Goal: Task Accomplishment & Management: Manage account settings

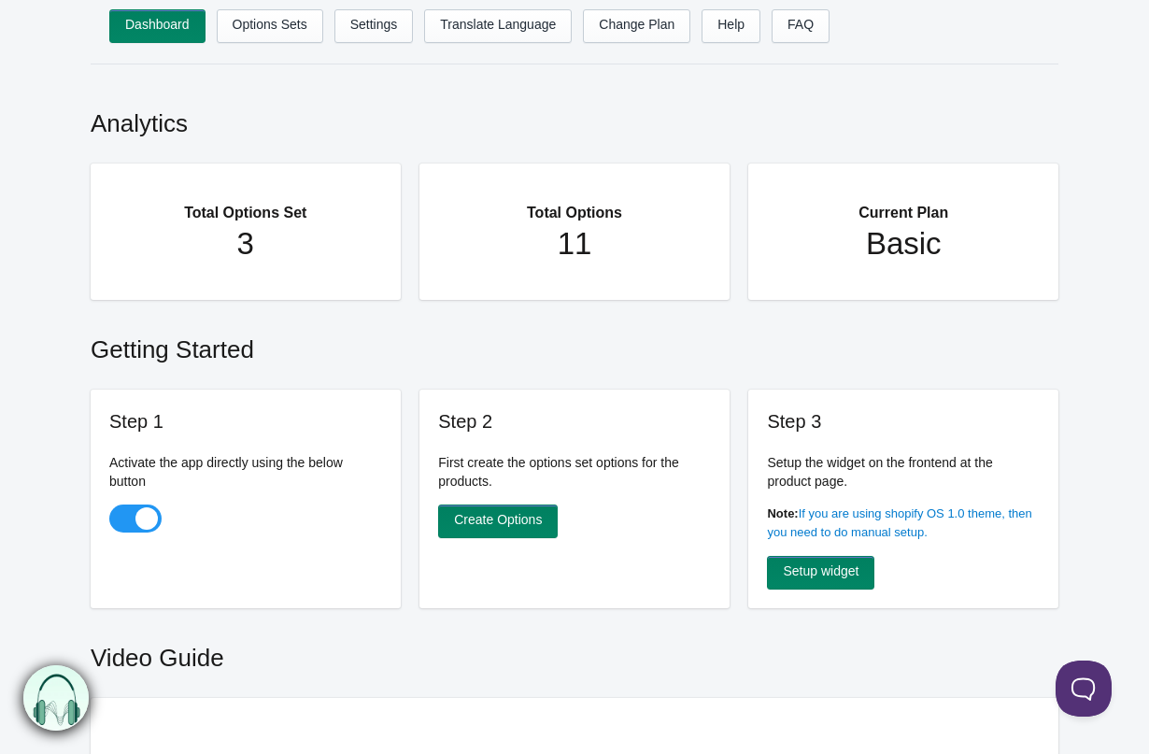
click at [286, 43] on ul "Dashboard Options Sets Settings Translate Language Change Plan Help FAQ Hook te…" at bounding box center [593, 31] width 968 height 45
click at [286, 35] on link "Options Sets" at bounding box center [270, 26] width 106 height 34
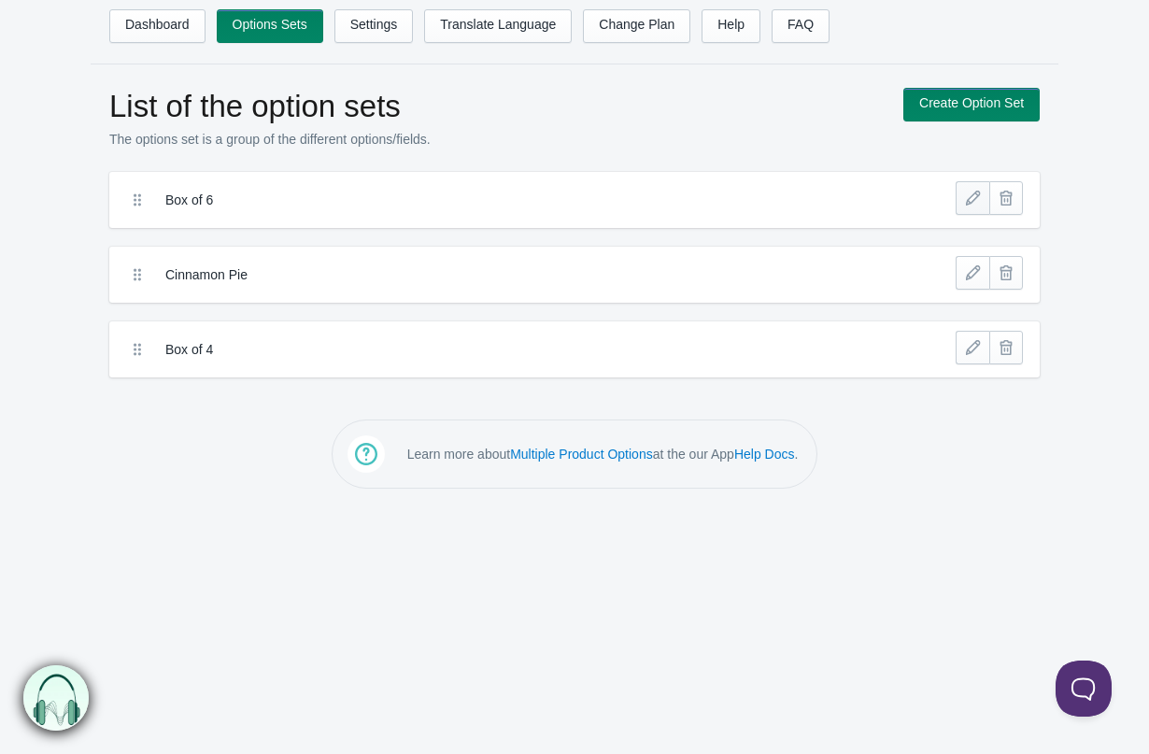
click at [974, 203] on link at bounding box center [973, 198] width 34 height 34
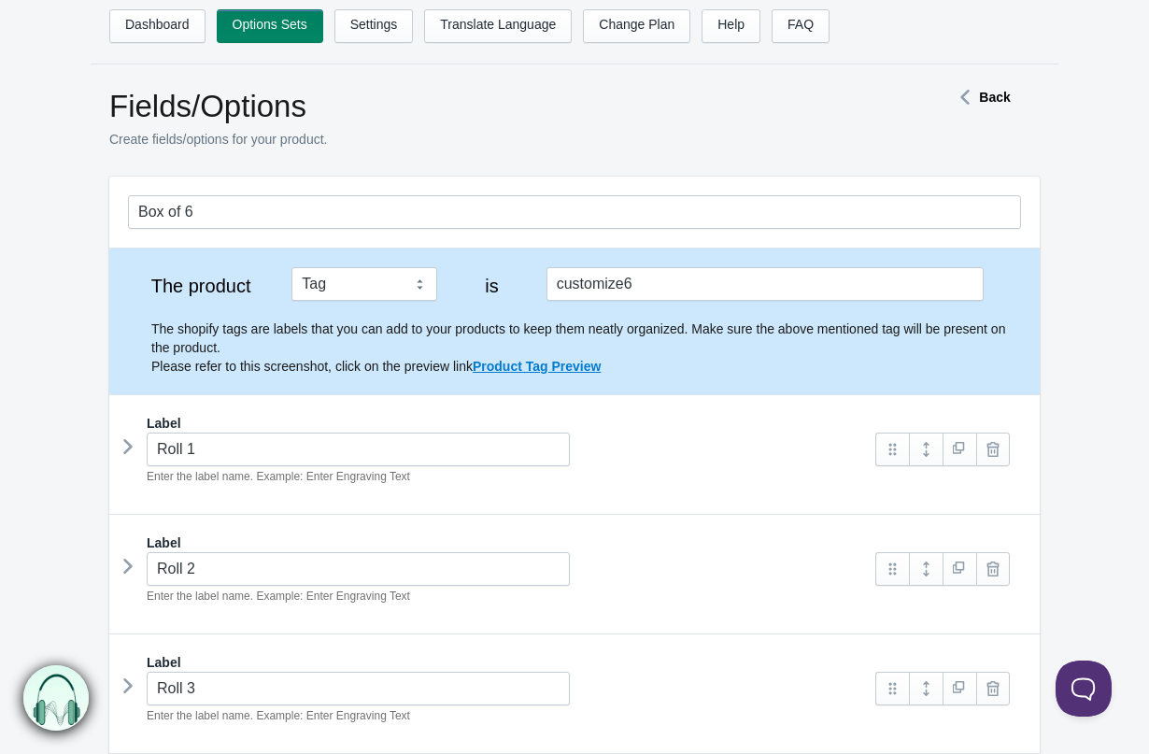
click at [128, 451] on icon at bounding box center [128, 446] width 0 height 28
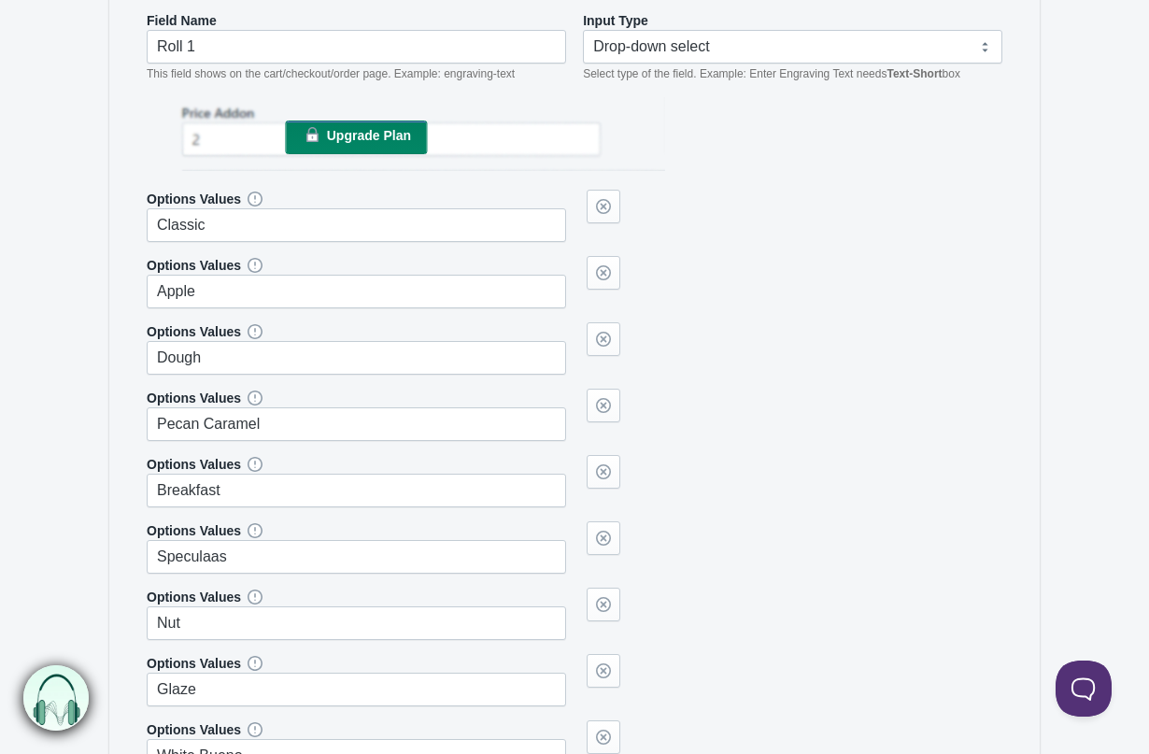
scroll to position [729, 0]
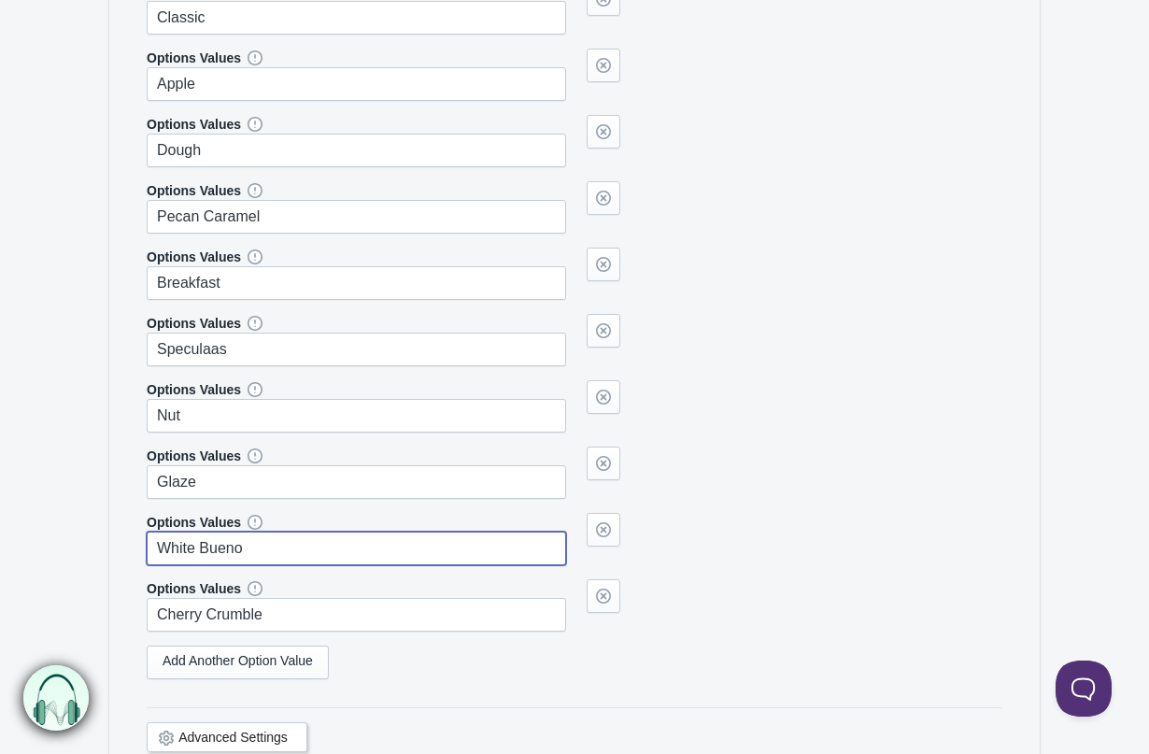
click at [226, 552] on input "White Bueno" at bounding box center [356, 548] width 419 height 34
paste input "https://drive.google.com/drive/folders/1mxkbP14gzDb9pp0K1fw68yBluOxmAOtM?usp=sh…"
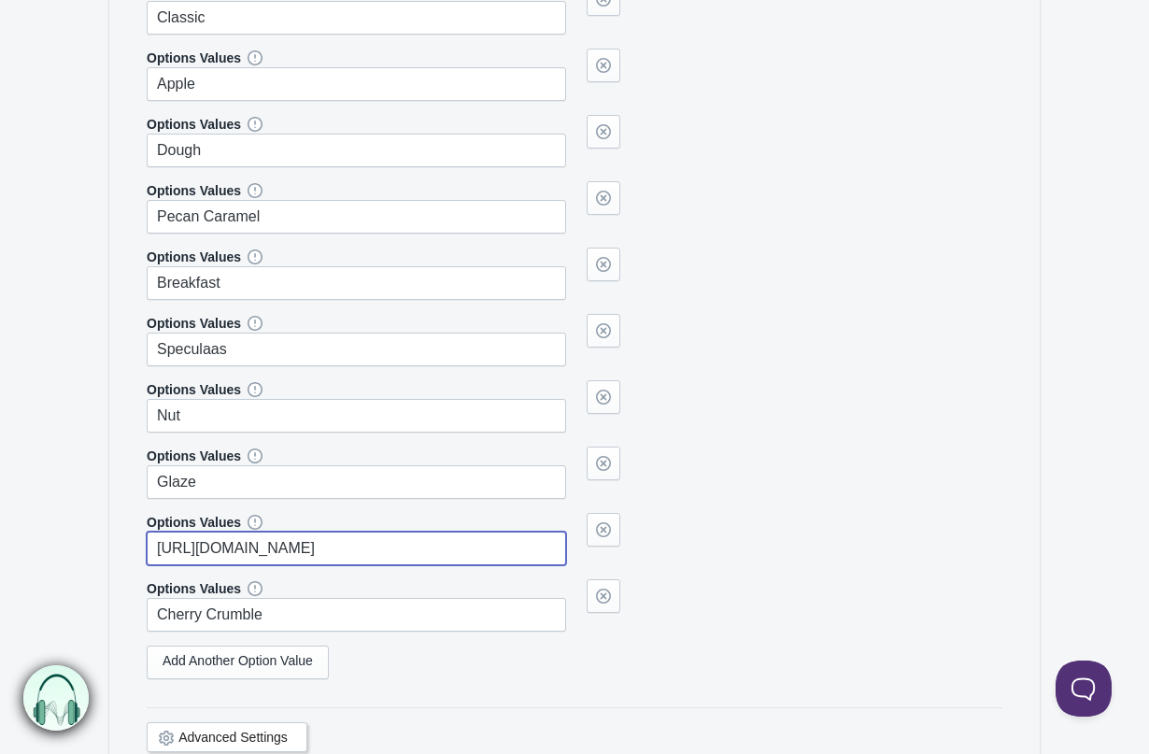
click at [226, 552] on input "https://drive.google.com/drive/folders/1mxkbP14gzDb9pp0K1fw68yBluOxmAOtM?usp=sh…" at bounding box center [356, 548] width 419 height 34
type input "Lemon Blueberry"
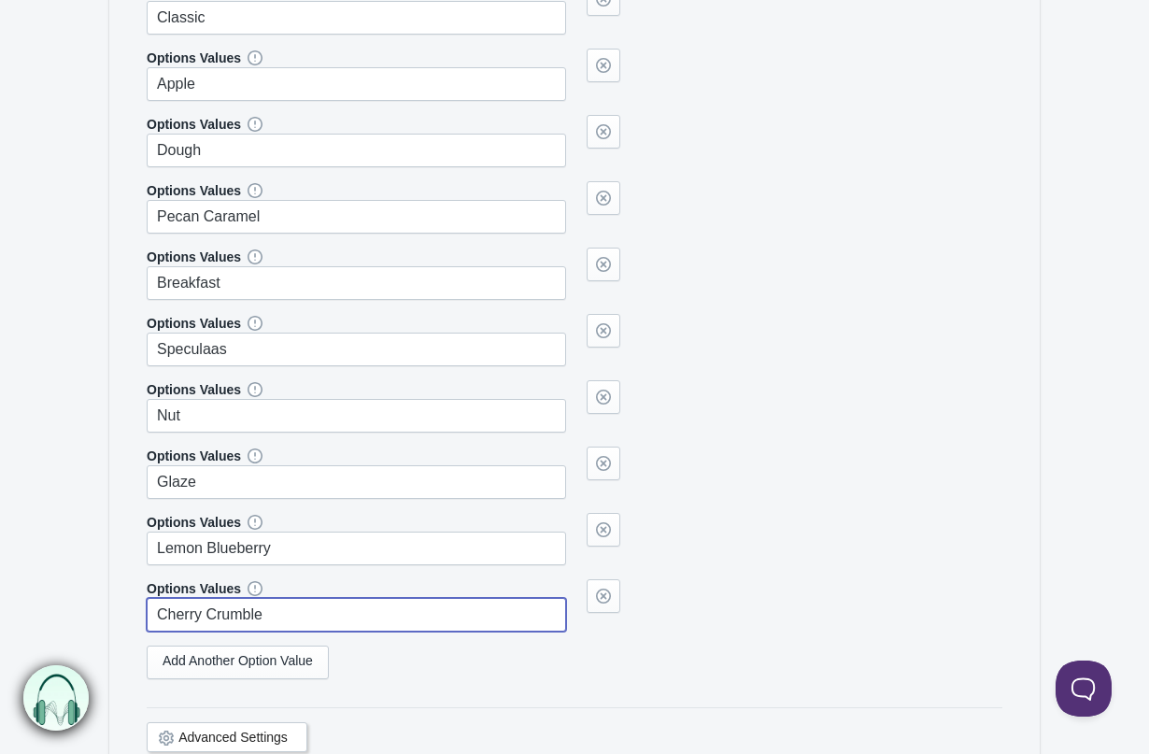
click at [248, 598] on input "Cherry Crumble" at bounding box center [356, 615] width 419 height 34
type input "Pistachio"
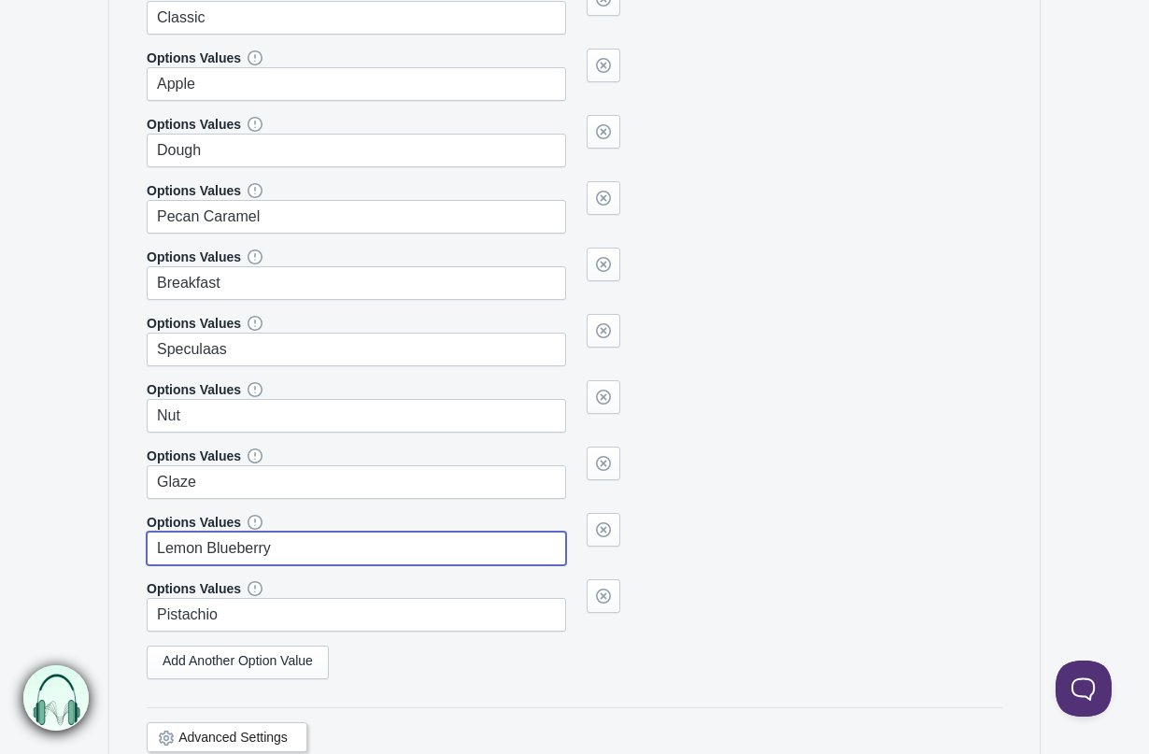
click at [281, 548] on input "Lemon Blueberry" at bounding box center [356, 548] width 419 height 34
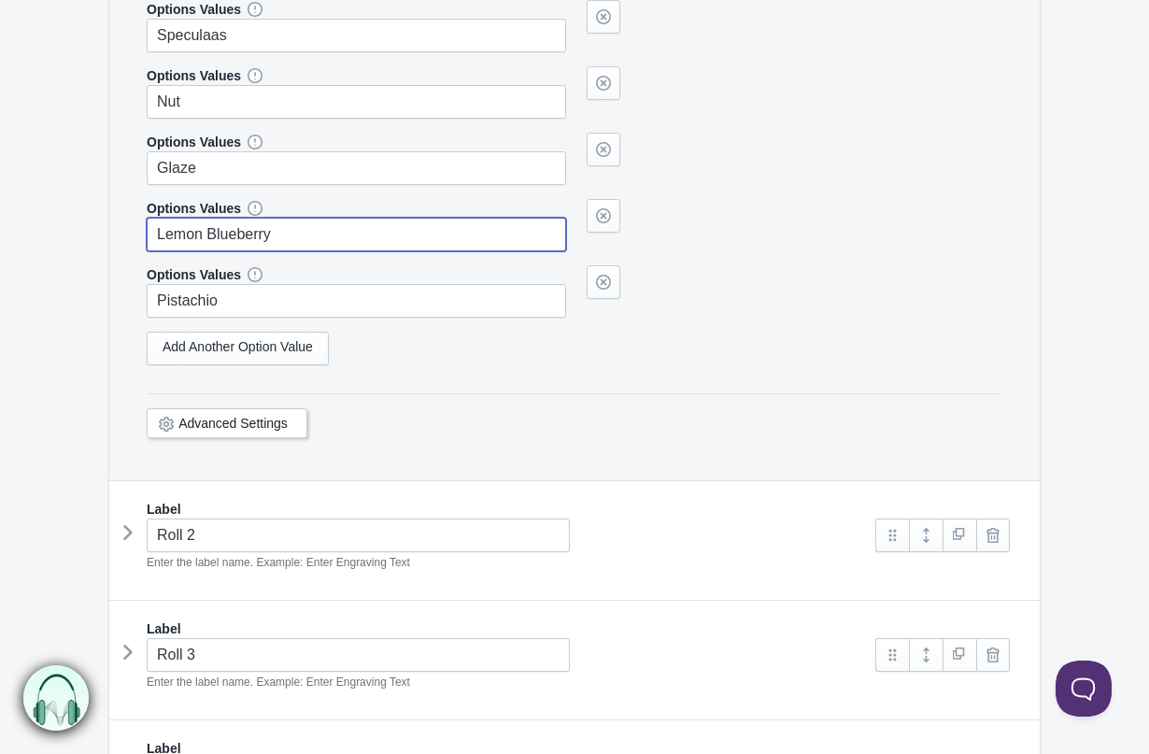
scroll to position [1212, 0]
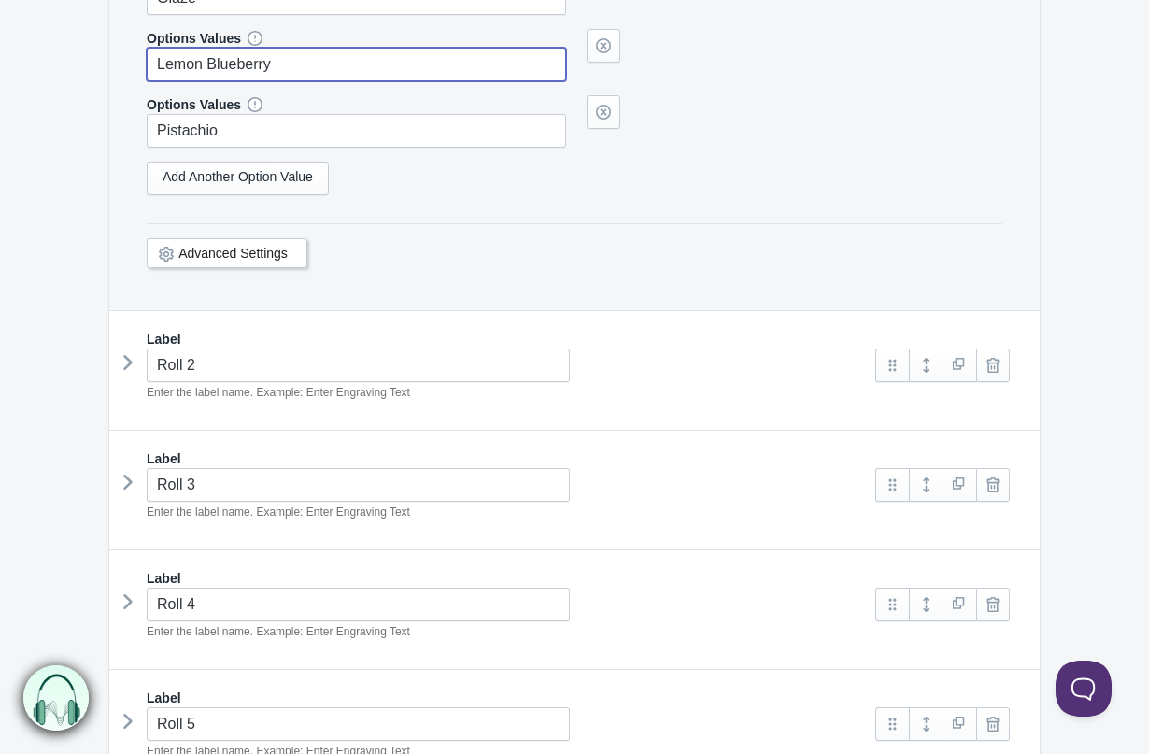
click at [128, 361] on icon at bounding box center [128, 362] width 0 height 28
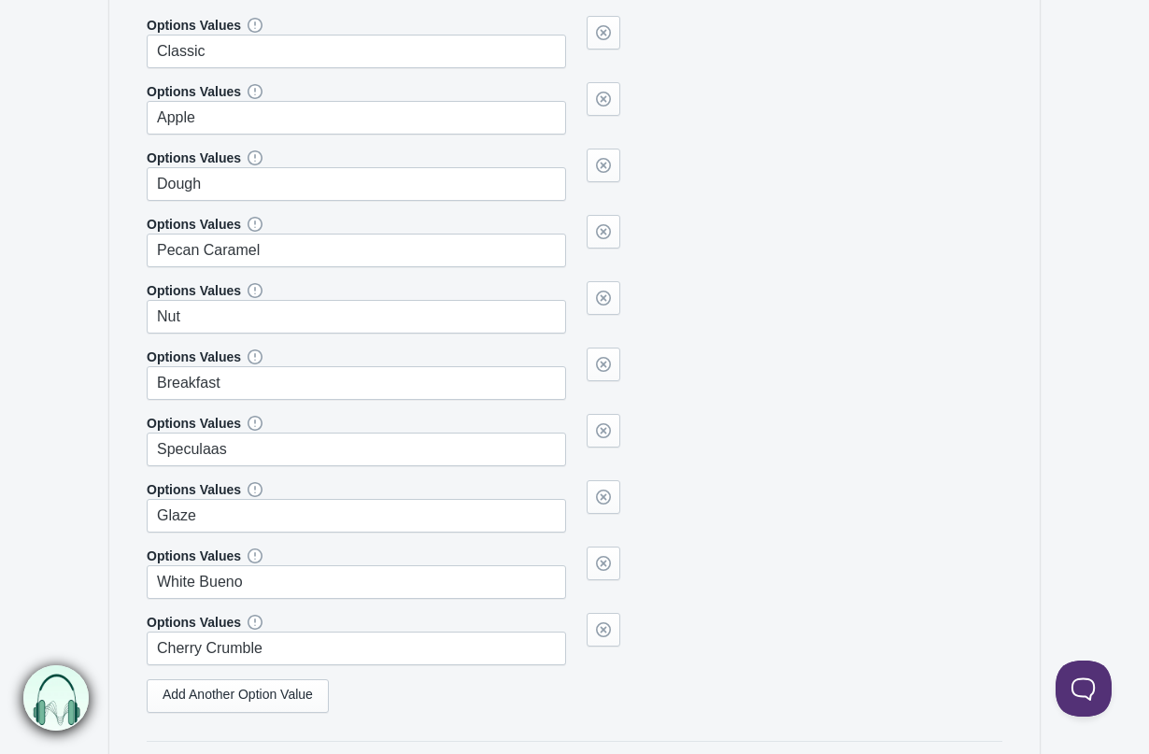
scroll to position [2052, 0]
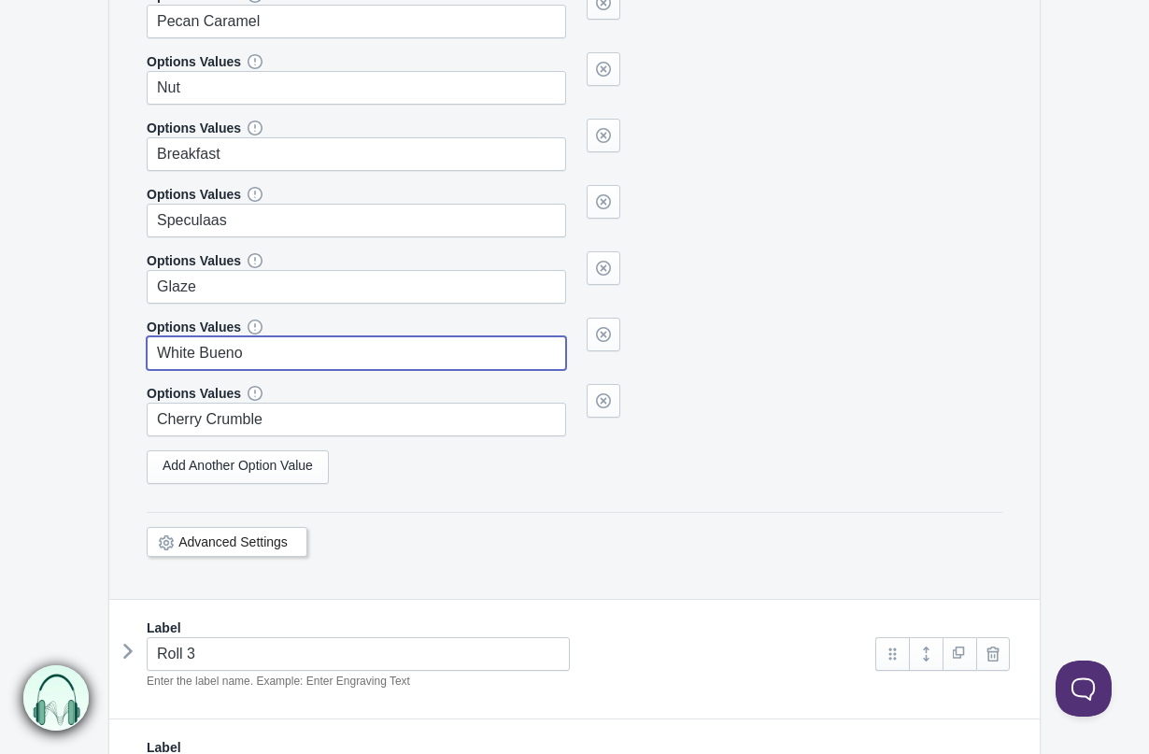
click at [258, 354] on input "White Bueno" at bounding box center [356, 353] width 419 height 34
paste input "Lemon Blueberry"
type input "Lemon Blueberry"
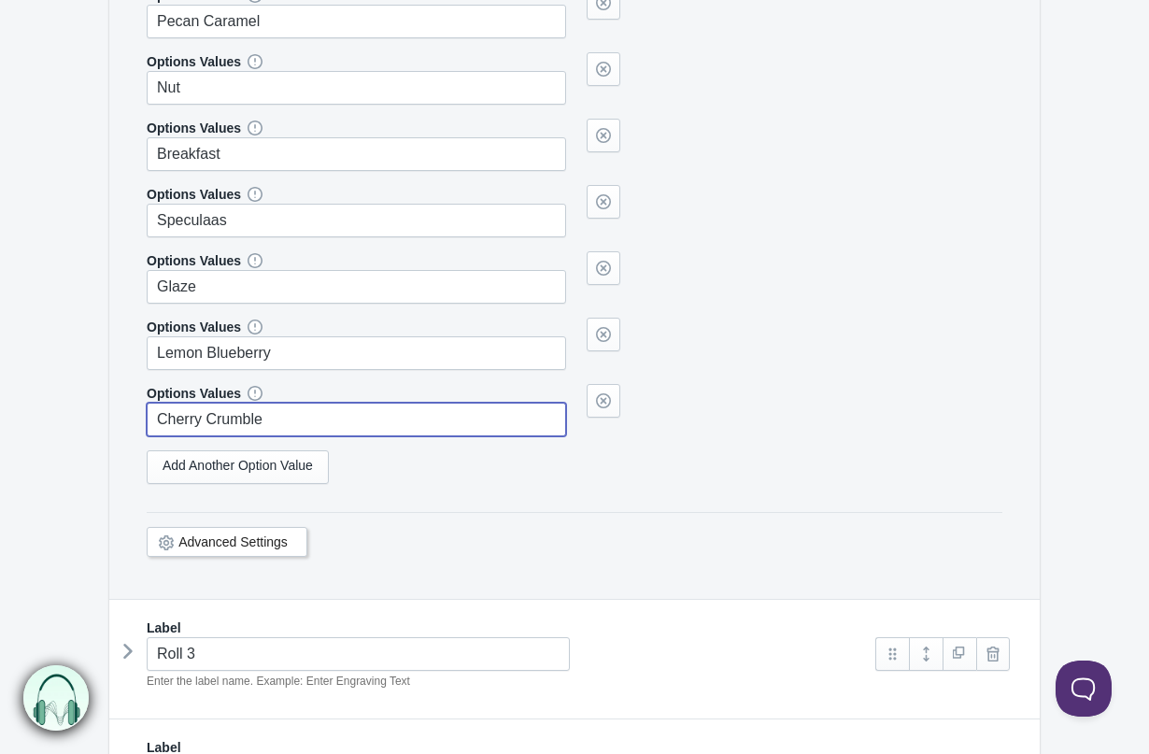
click at [253, 417] on input "Cherry Crumble" at bounding box center [356, 420] width 419 height 34
type input "i"
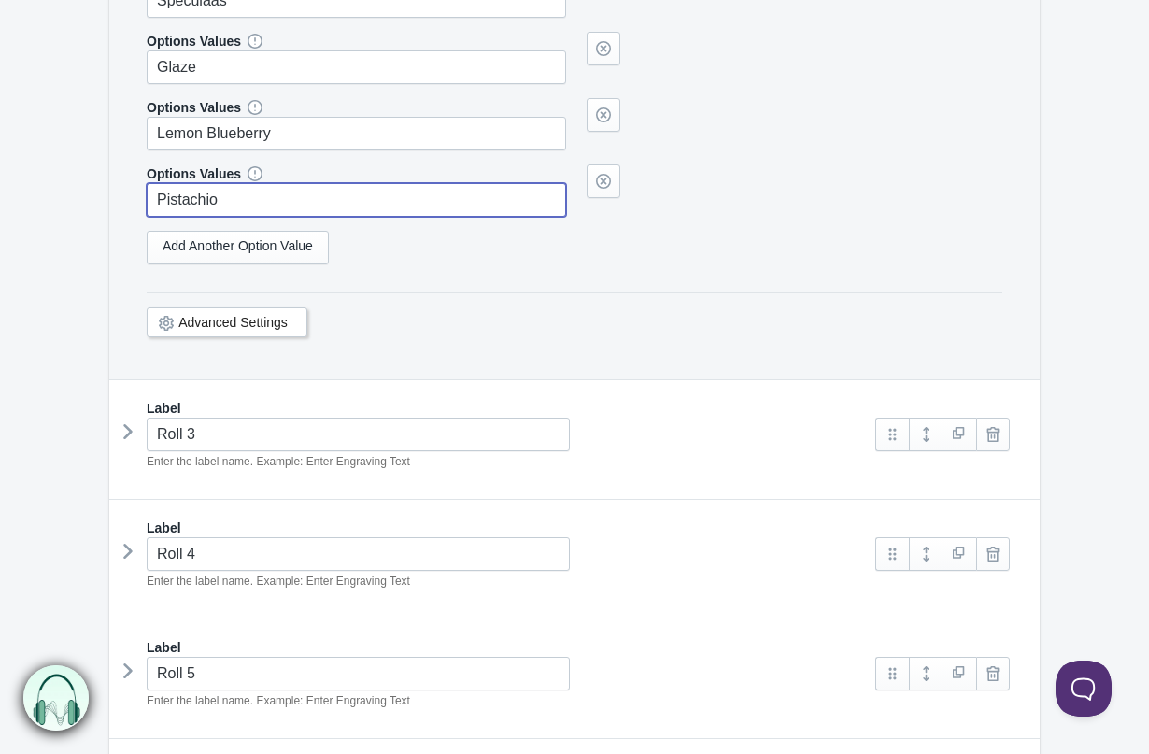
scroll to position [2293, 0]
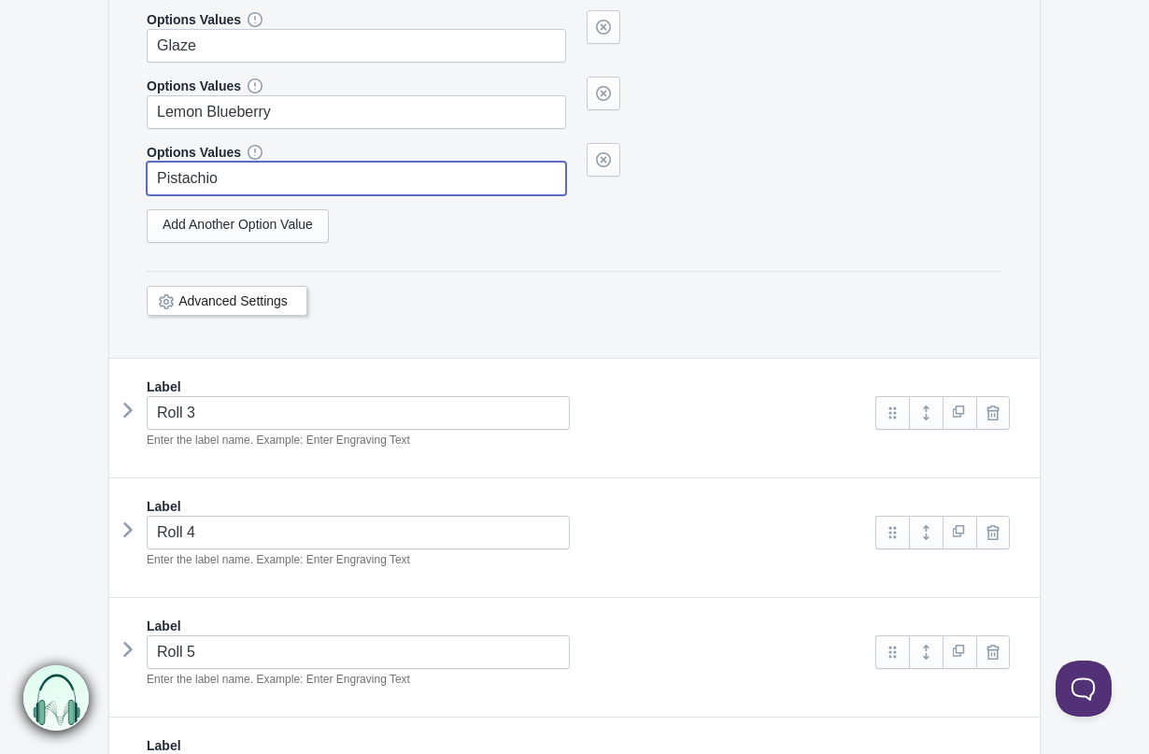
click at [128, 407] on icon at bounding box center [128, 410] width 0 height 28
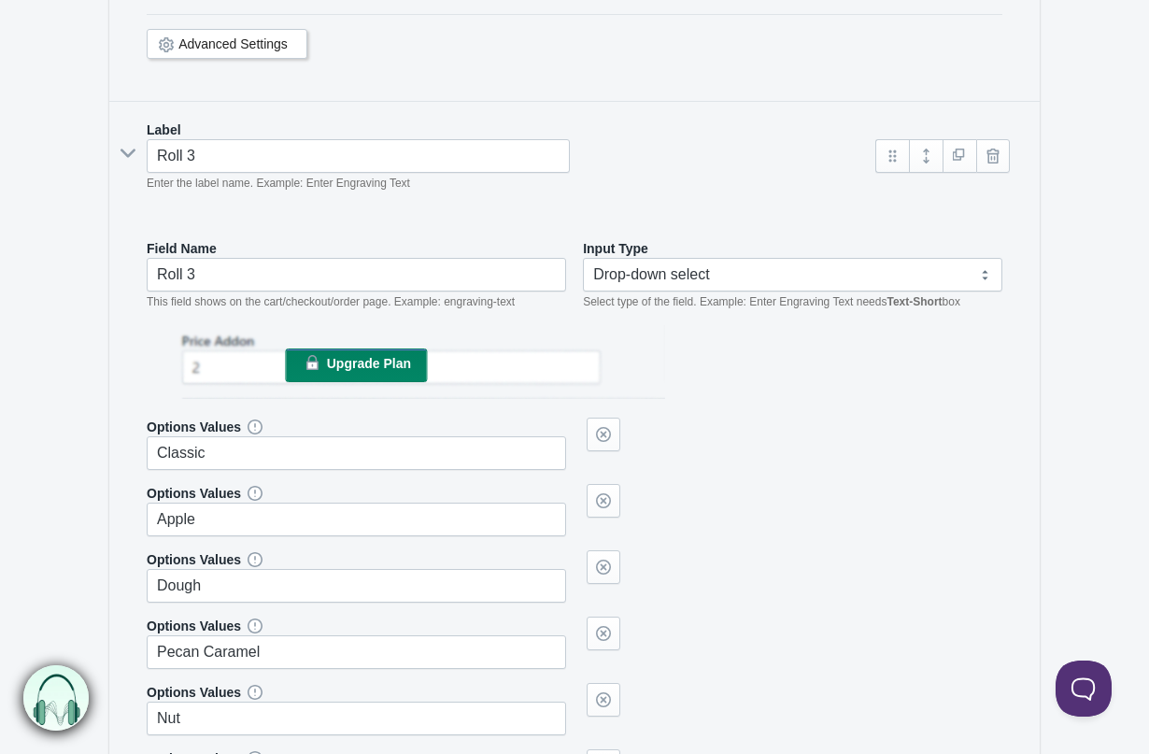
scroll to position [2995, 0]
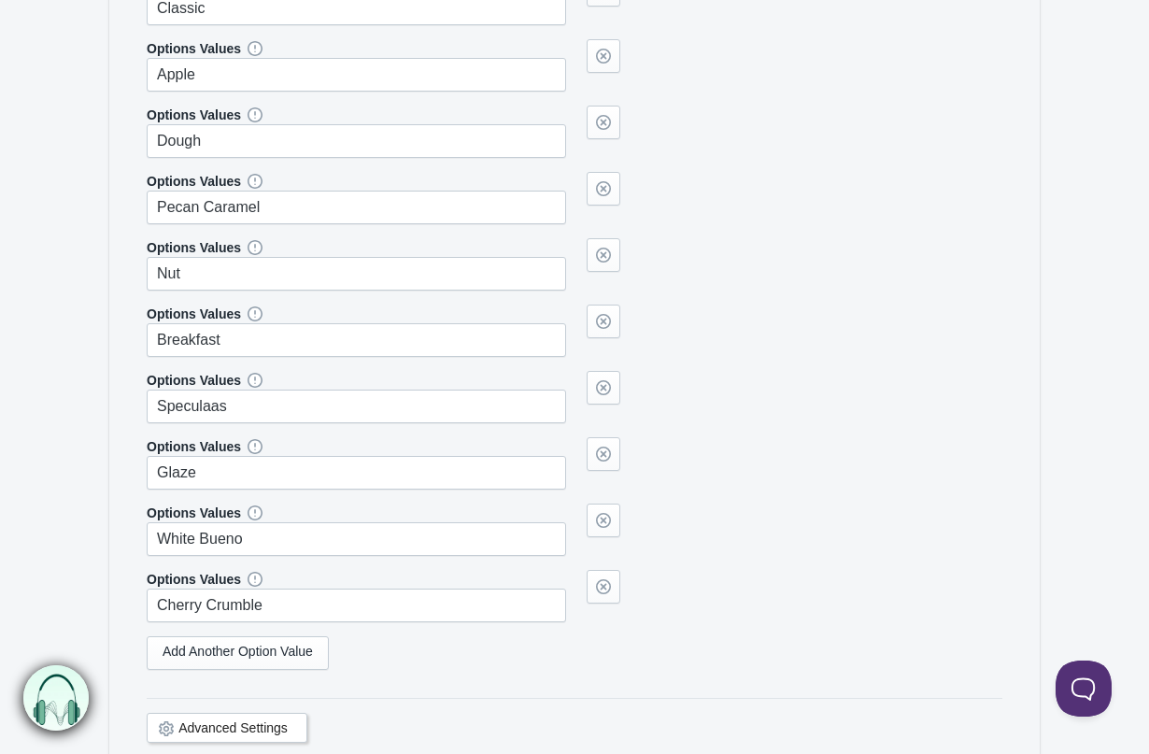
type input "Pistachio"
click at [224, 541] on input "White Bueno" at bounding box center [356, 539] width 419 height 34
paste input "Lemon Blueberry"
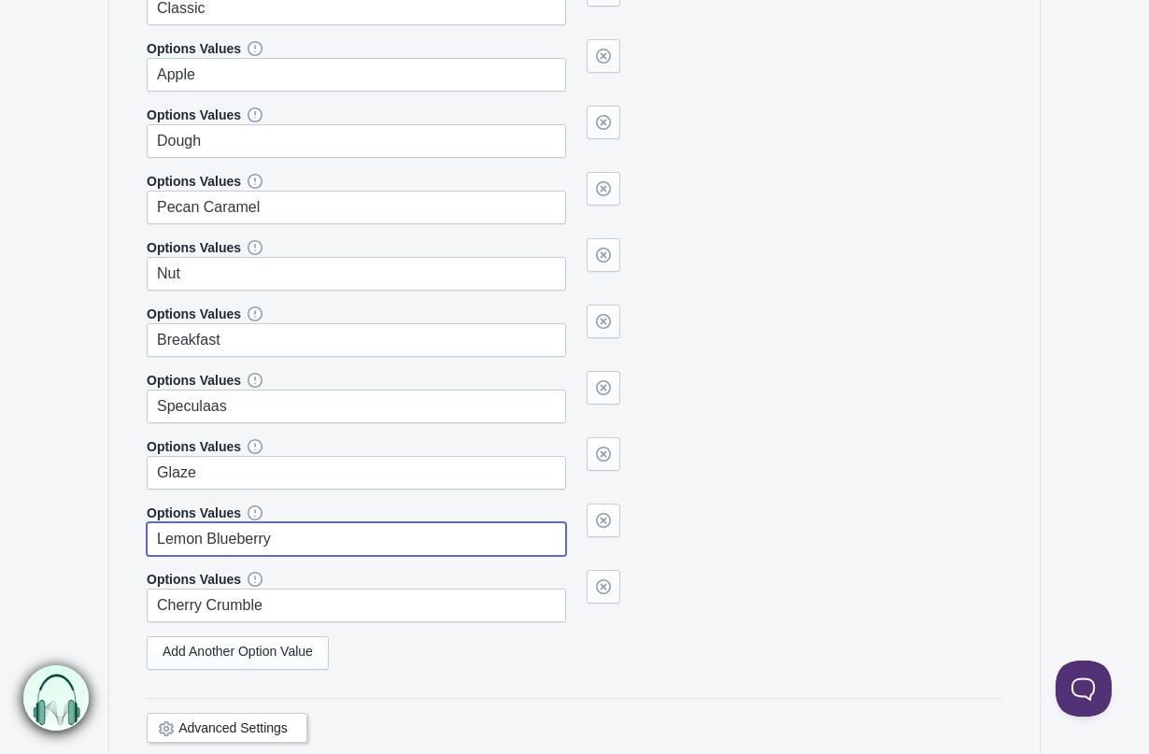
type input "Lemon Blueberry"
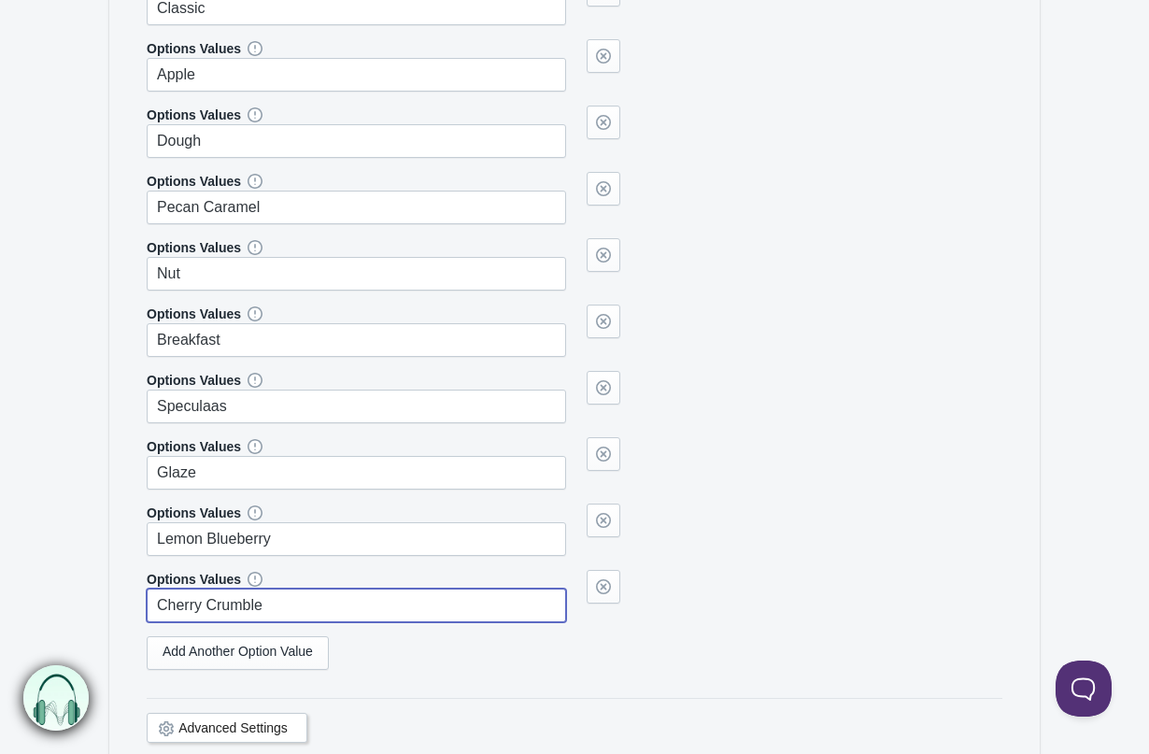
click at [233, 595] on input "Cherry Crumble" at bounding box center [356, 605] width 419 height 34
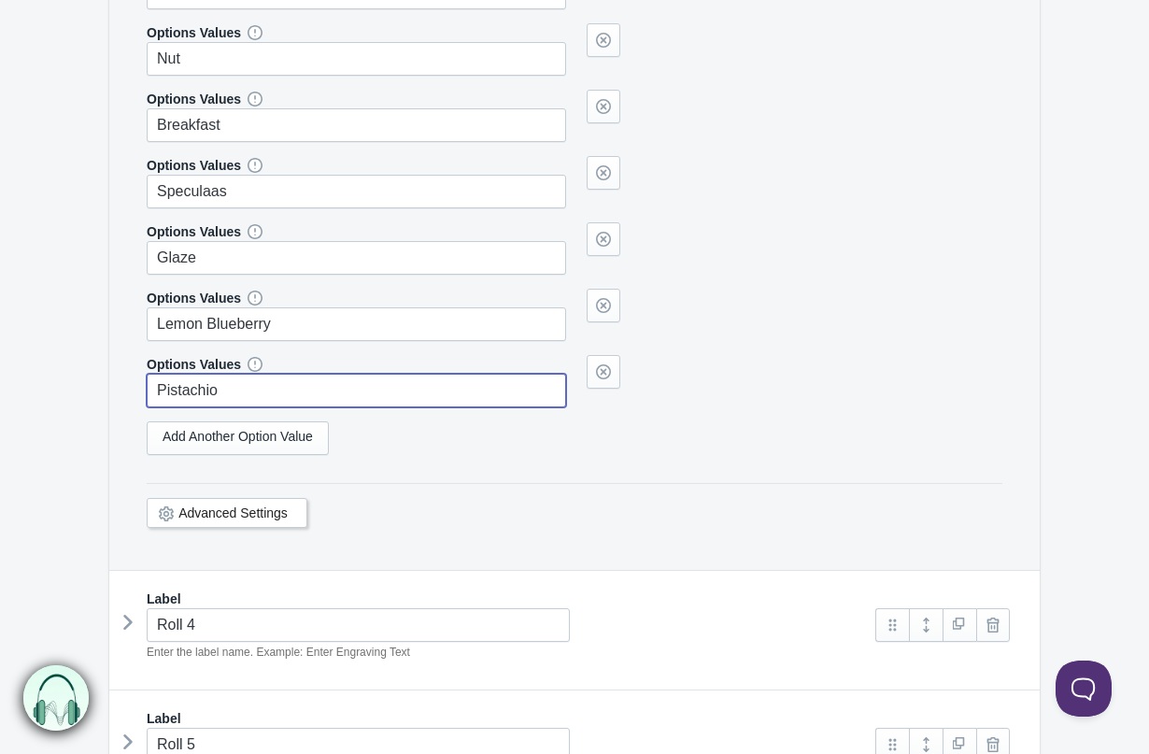
scroll to position [3256, 0]
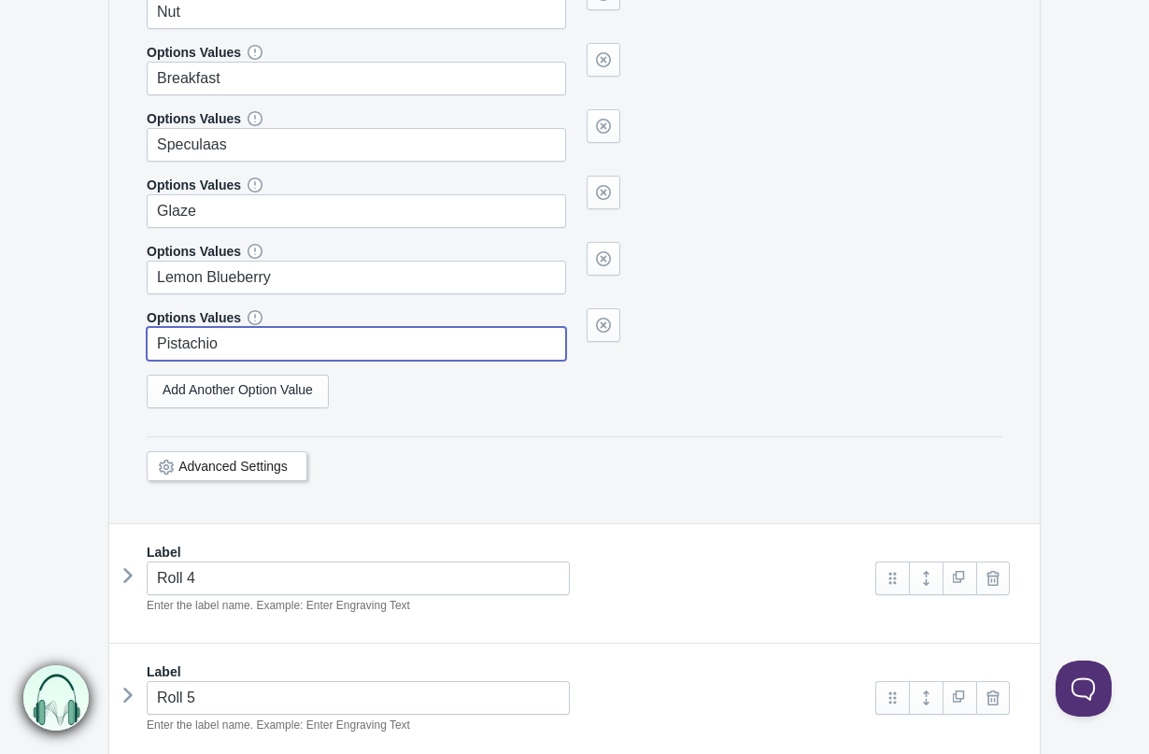
click at [128, 566] on icon at bounding box center [128, 575] width 0 height 28
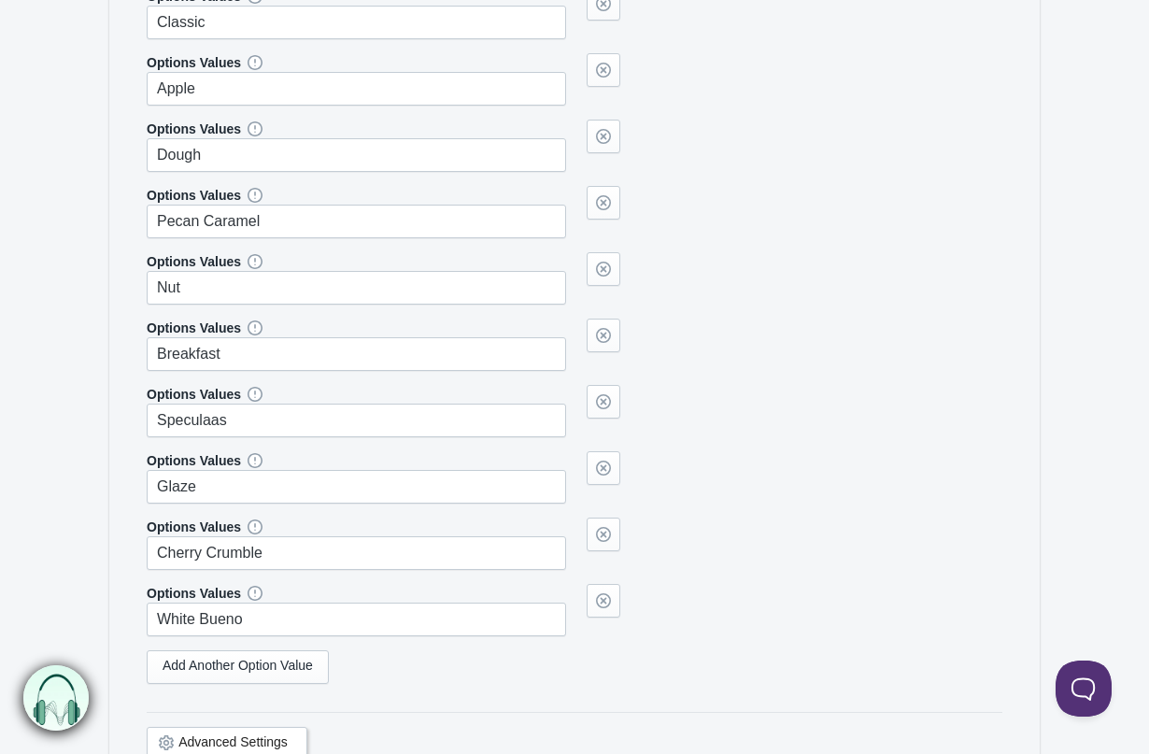
scroll to position [4179, 0]
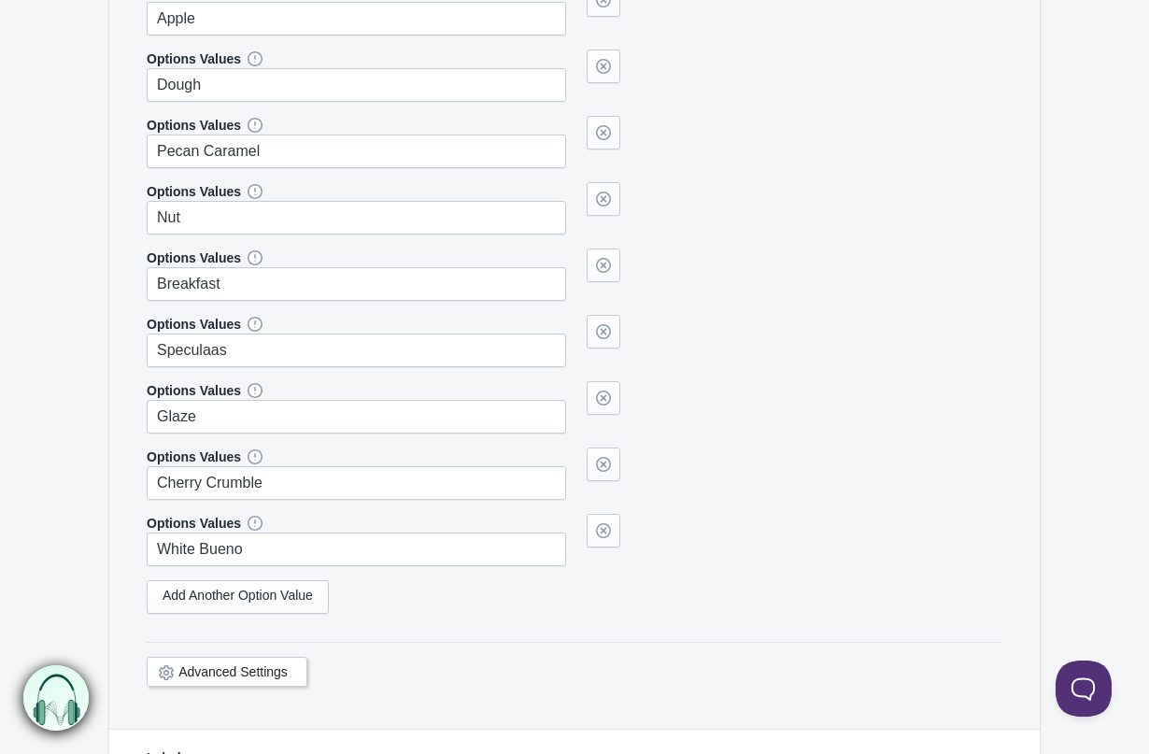
type input "Pistachio"
click at [209, 541] on input "White Bueno" at bounding box center [356, 549] width 419 height 34
type input "Lemon Blueberry"
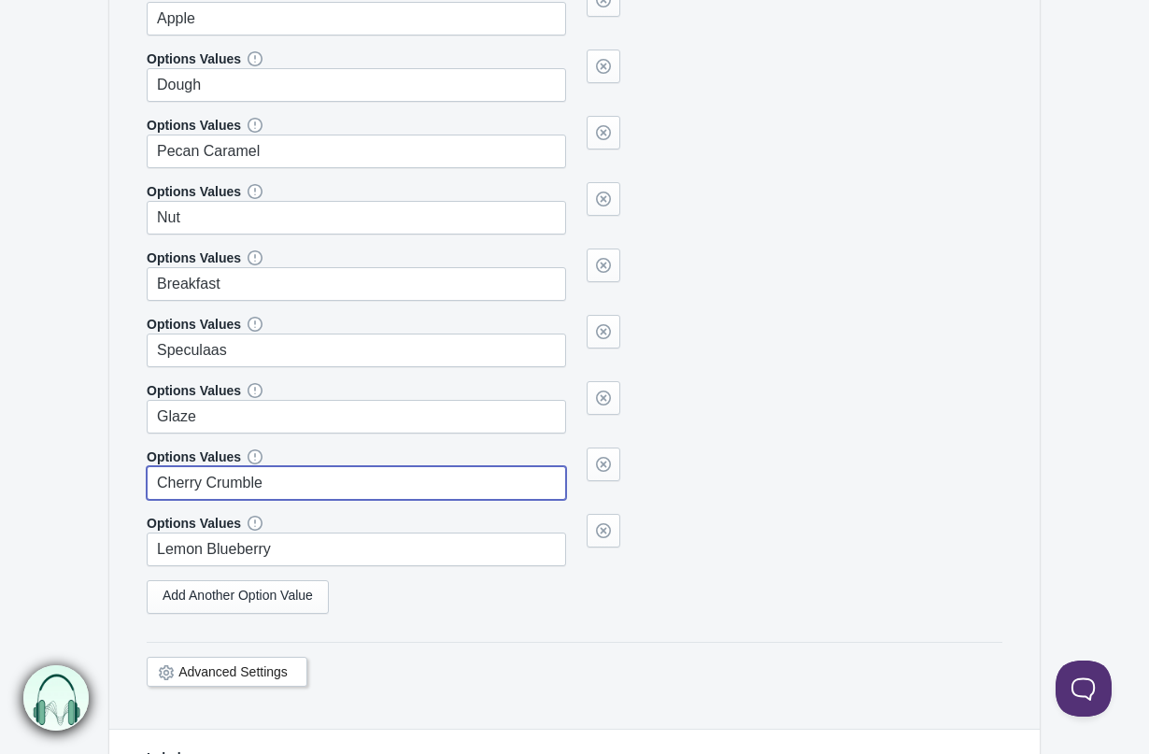
click at [314, 485] on input "Cherry Crumble" at bounding box center [356, 483] width 419 height 34
paste input "Lemon Blueberry"
click at [243, 466] on input "Lemon Blueberry" at bounding box center [356, 483] width 419 height 34
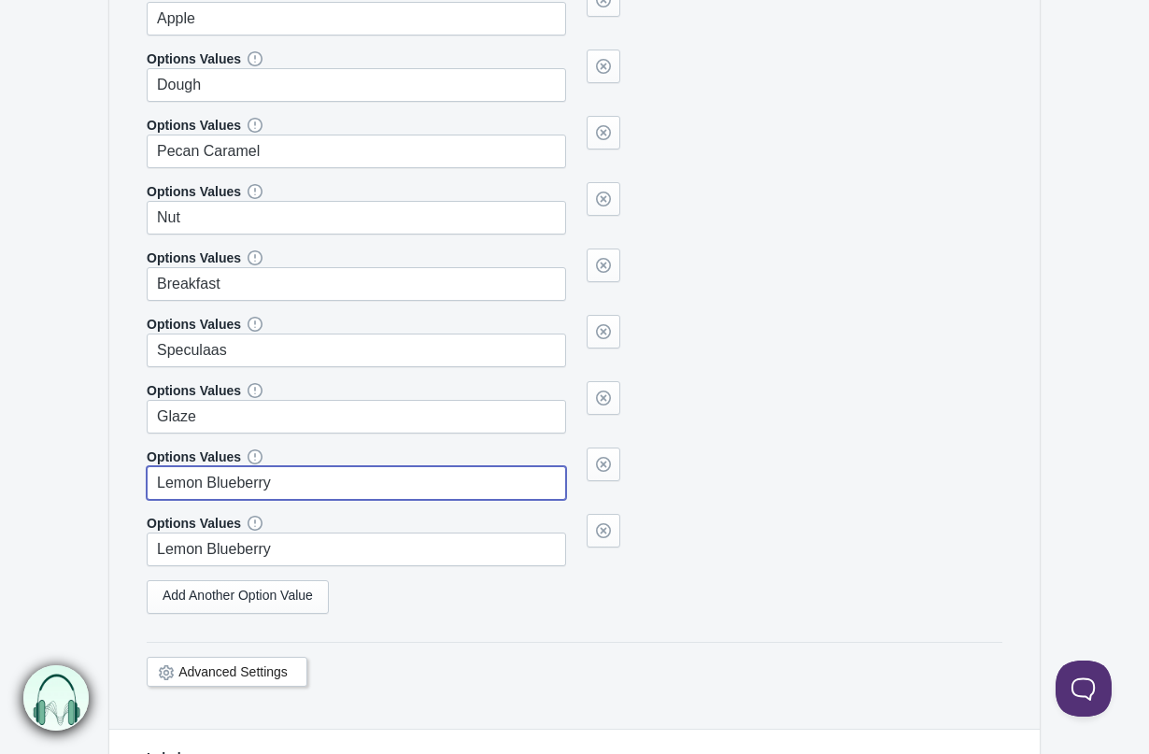
click at [243, 467] on input "Lemon Blueberry" at bounding box center [356, 483] width 419 height 34
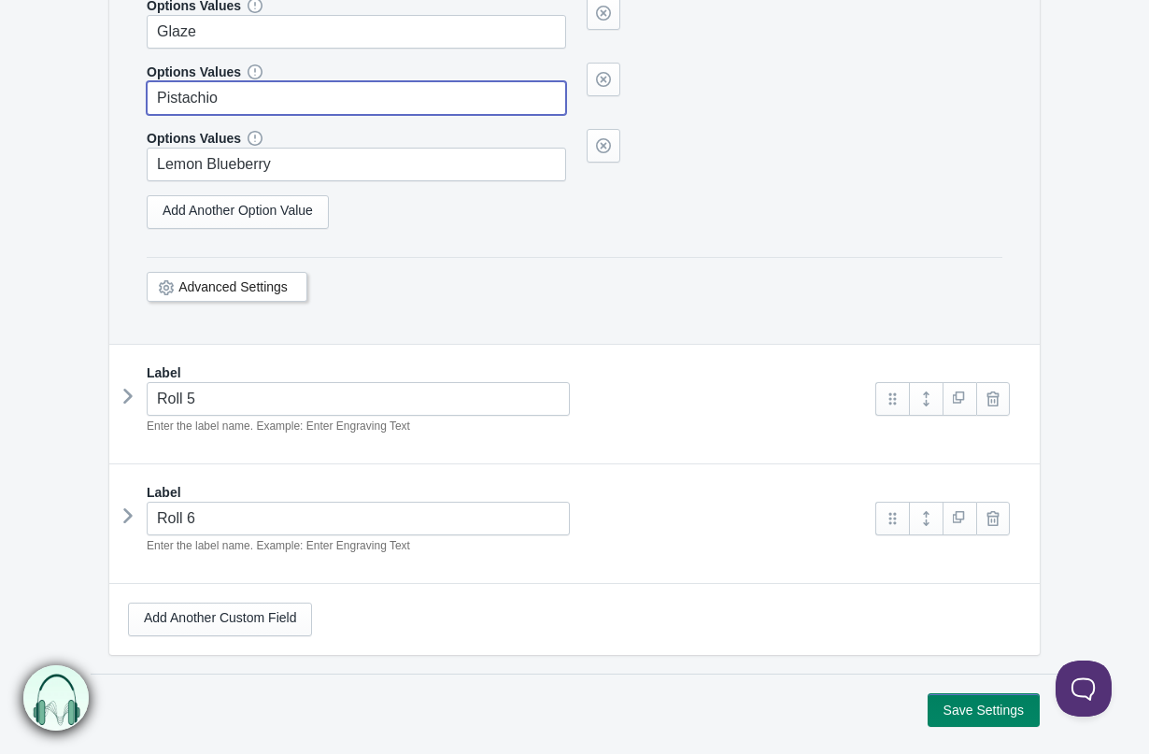
scroll to position [4600, 0]
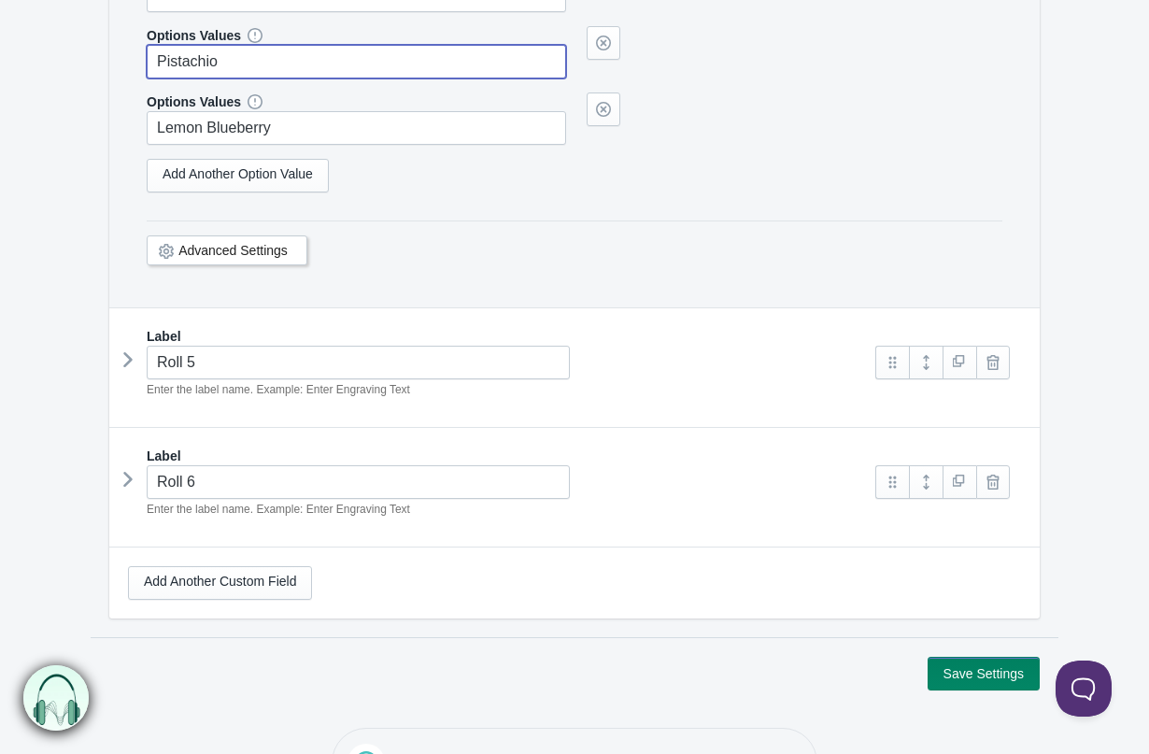
click at [128, 352] on icon at bounding box center [128, 360] width 0 height 28
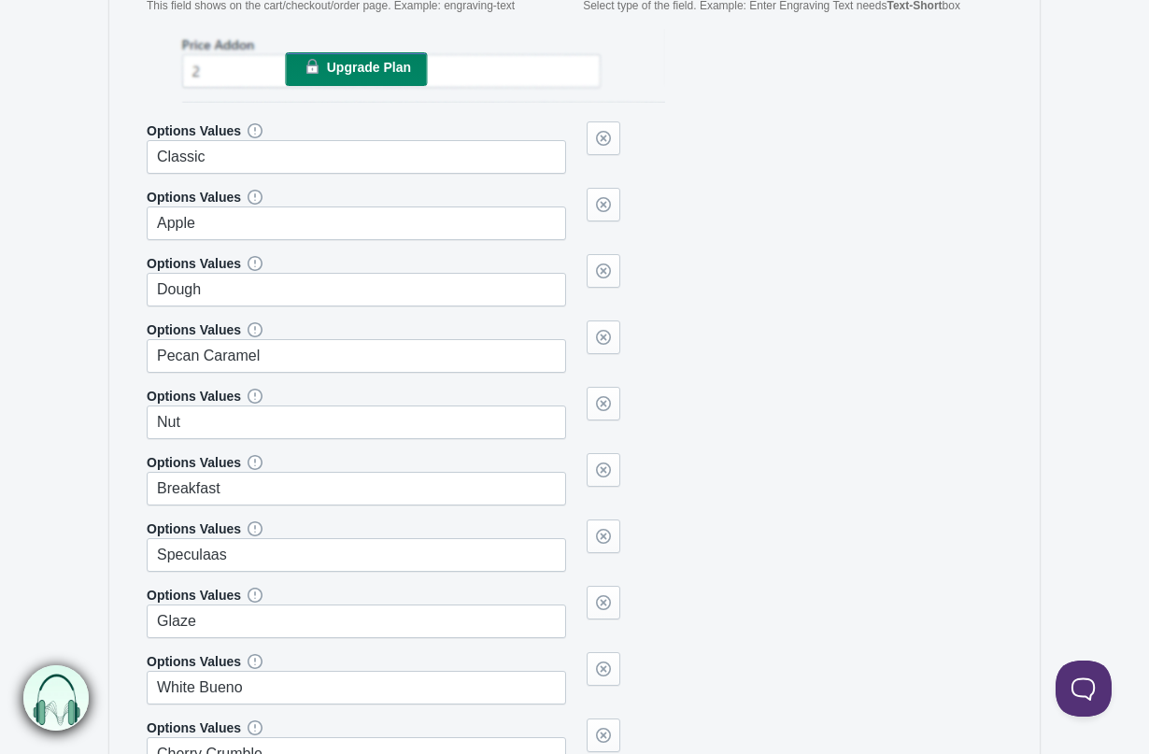
scroll to position [5194, 0]
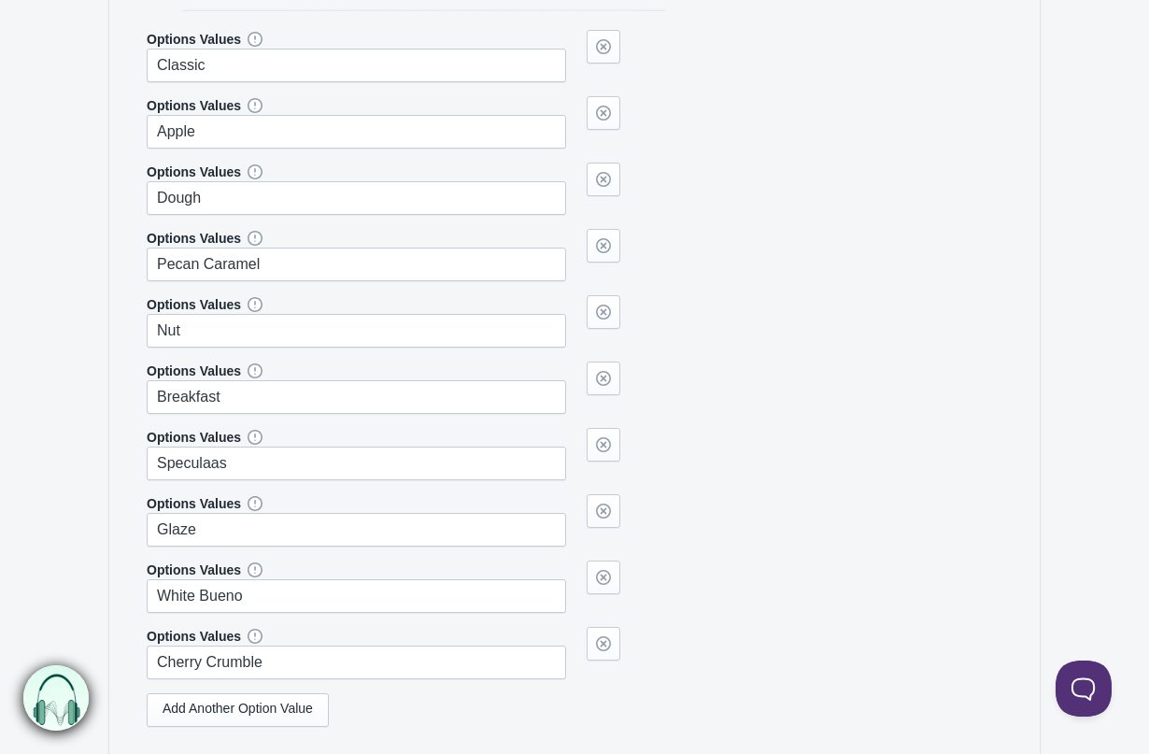
type input "Pistachio"
click at [272, 588] on input "White Bueno" at bounding box center [356, 596] width 419 height 34
type input "Pistachio"
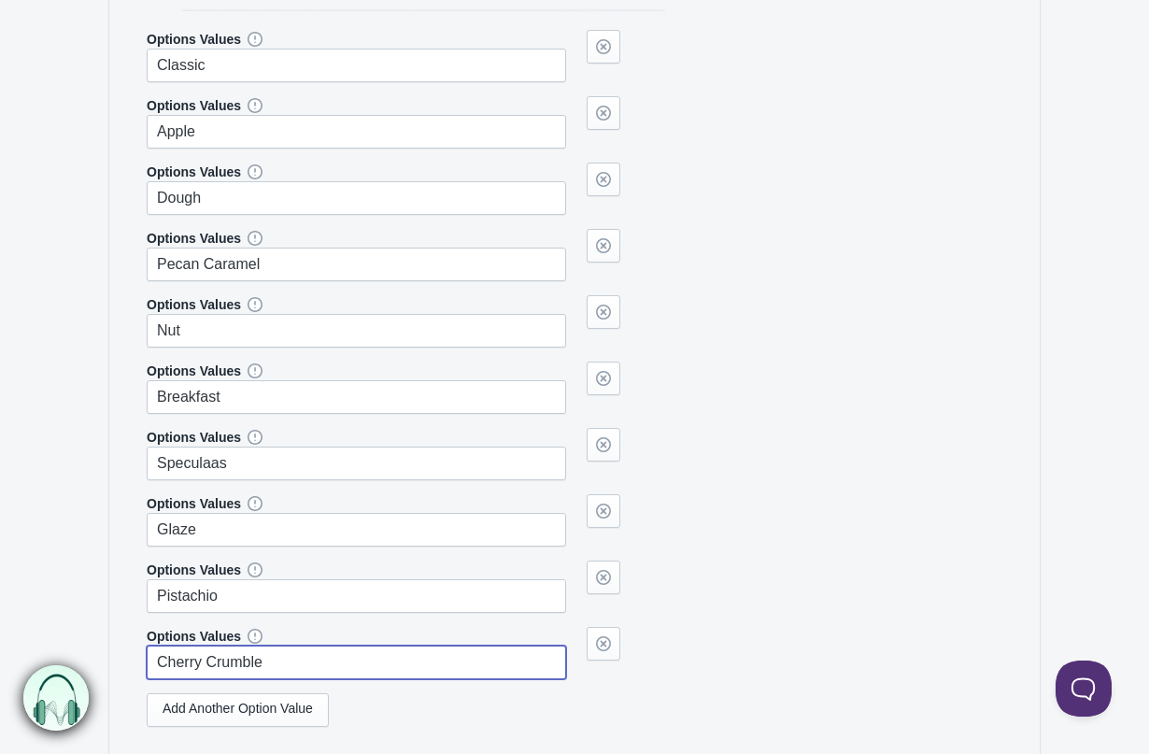
click at [315, 669] on input "Cherry Crumble" at bounding box center [356, 662] width 419 height 34
paste input "Lemon Blueberry"
click at [315, 669] on input "Cherry Lemon Blueberry" at bounding box center [356, 662] width 419 height 34
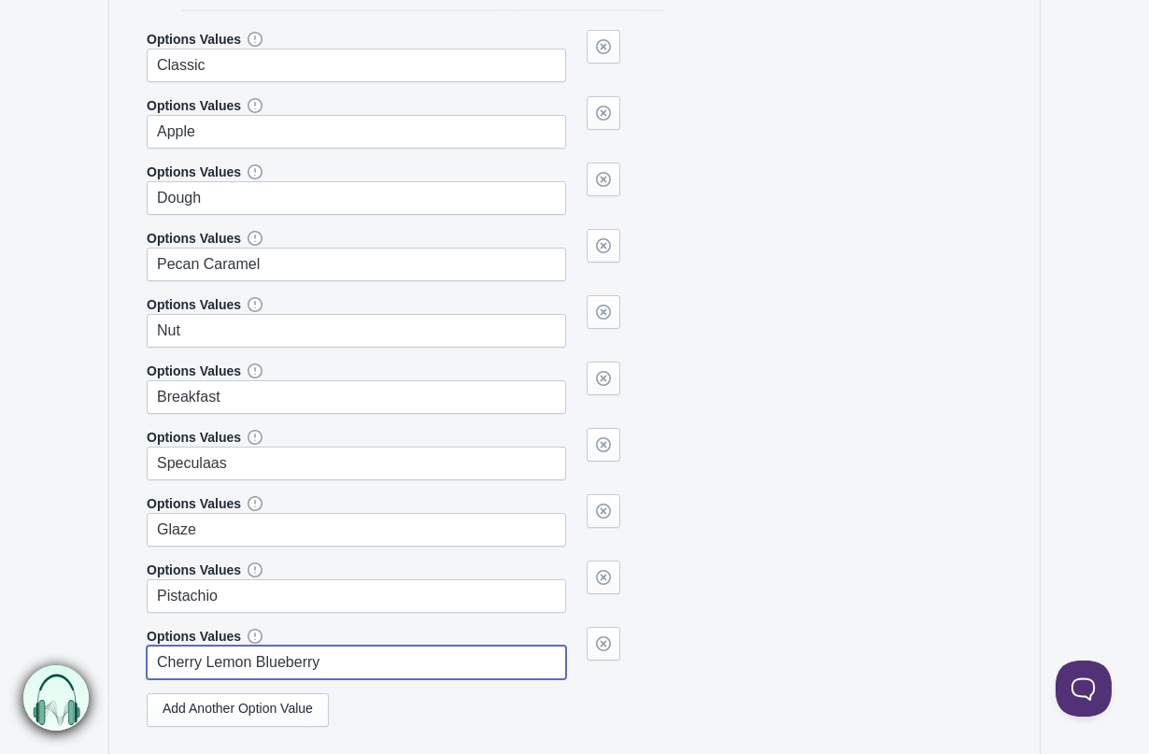
click at [315, 669] on input "Cherry Lemon Blueberry" at bounding box center [356, 662] width 419 height 34
paste input "text"
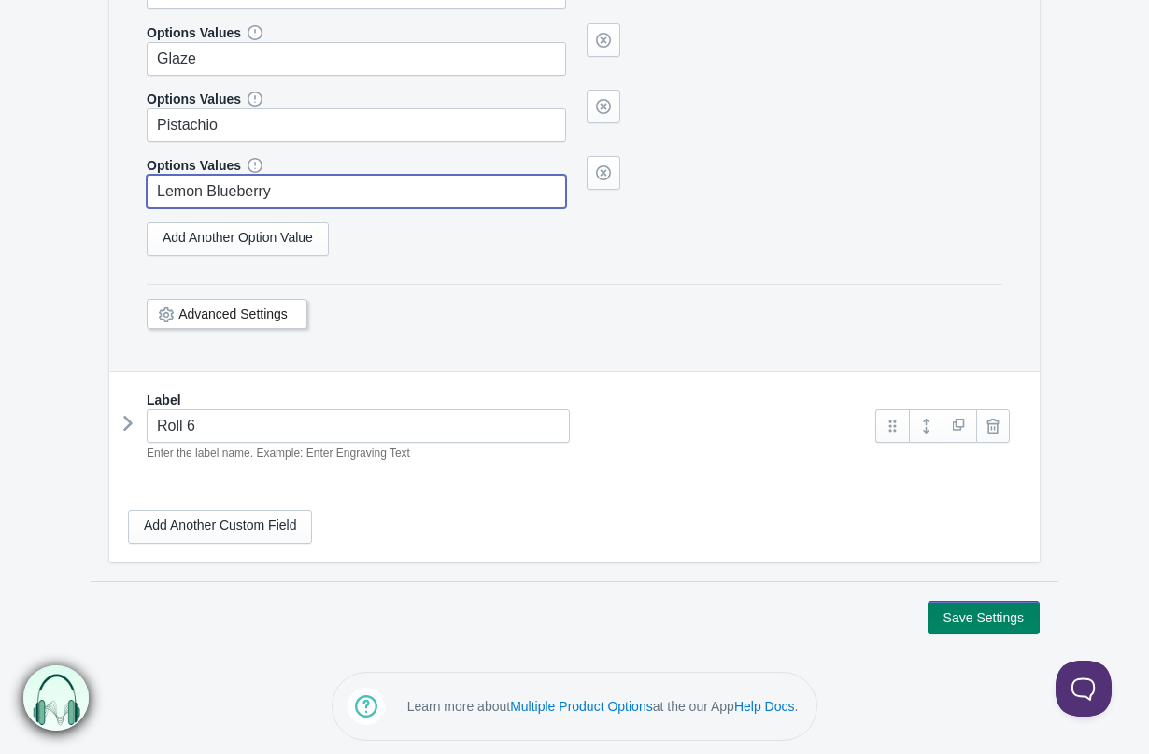
scroll to position [5547, 0]
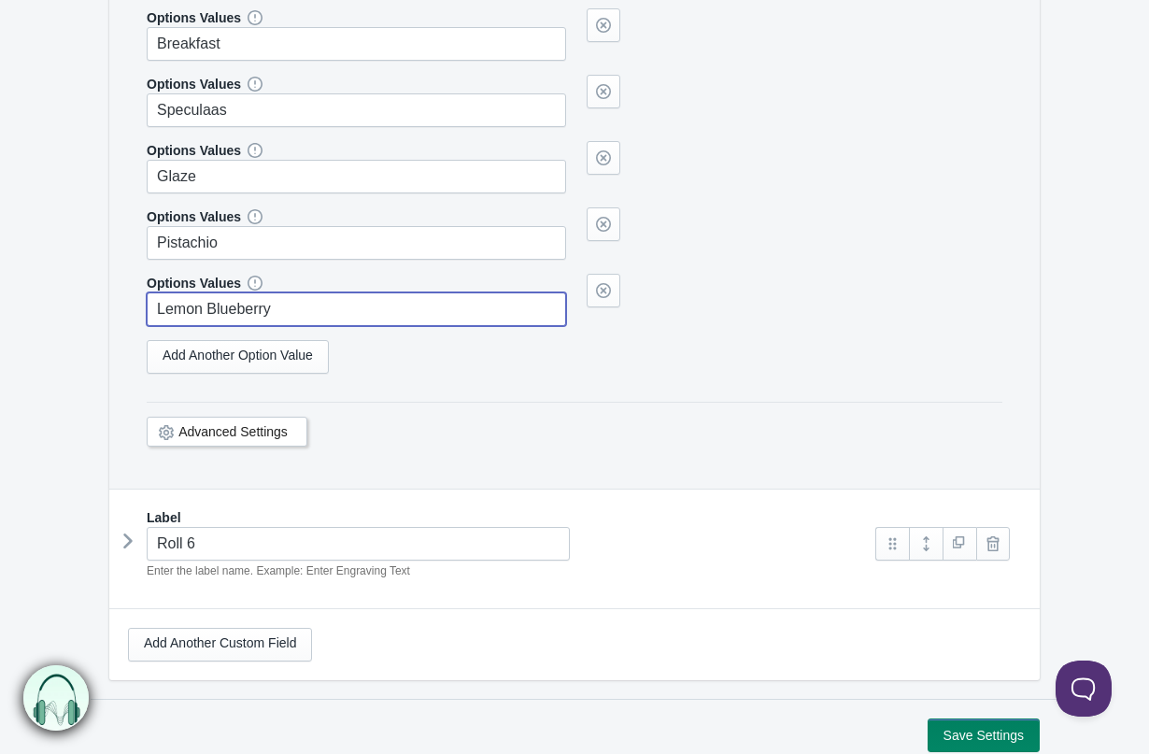
click at [128, 538] on icon at bounding box center [128, 541] width 0 height 28
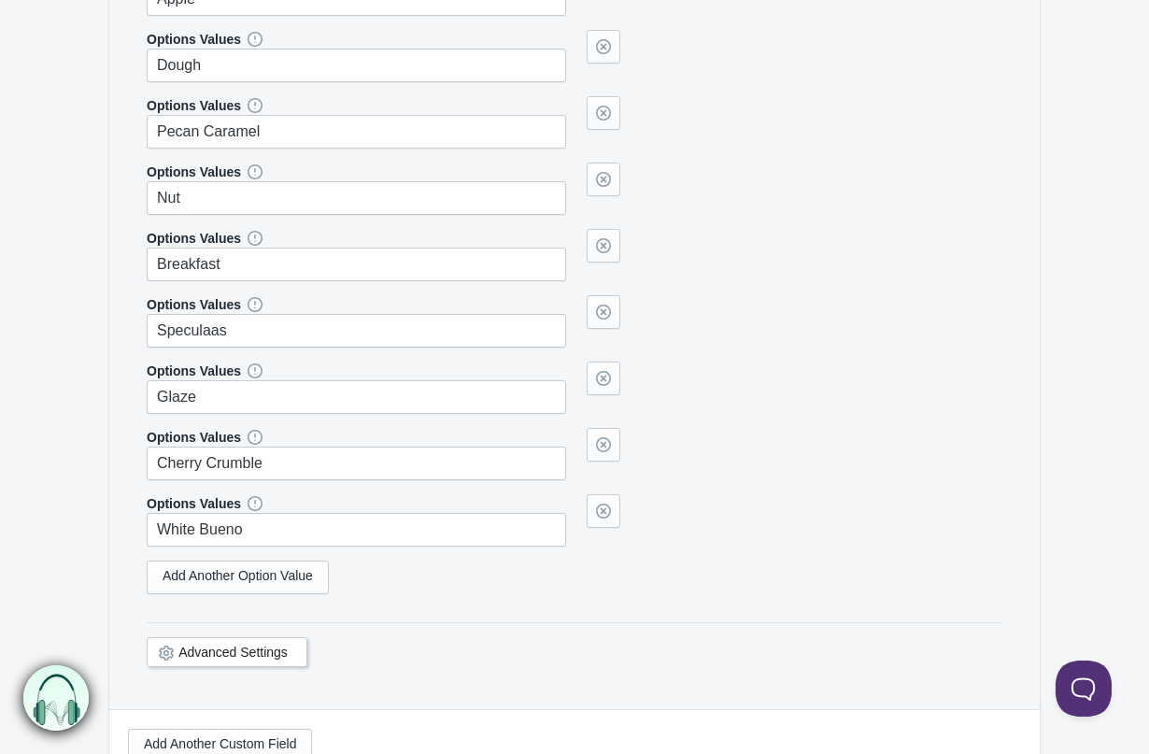
scroll to position [6509, 0]
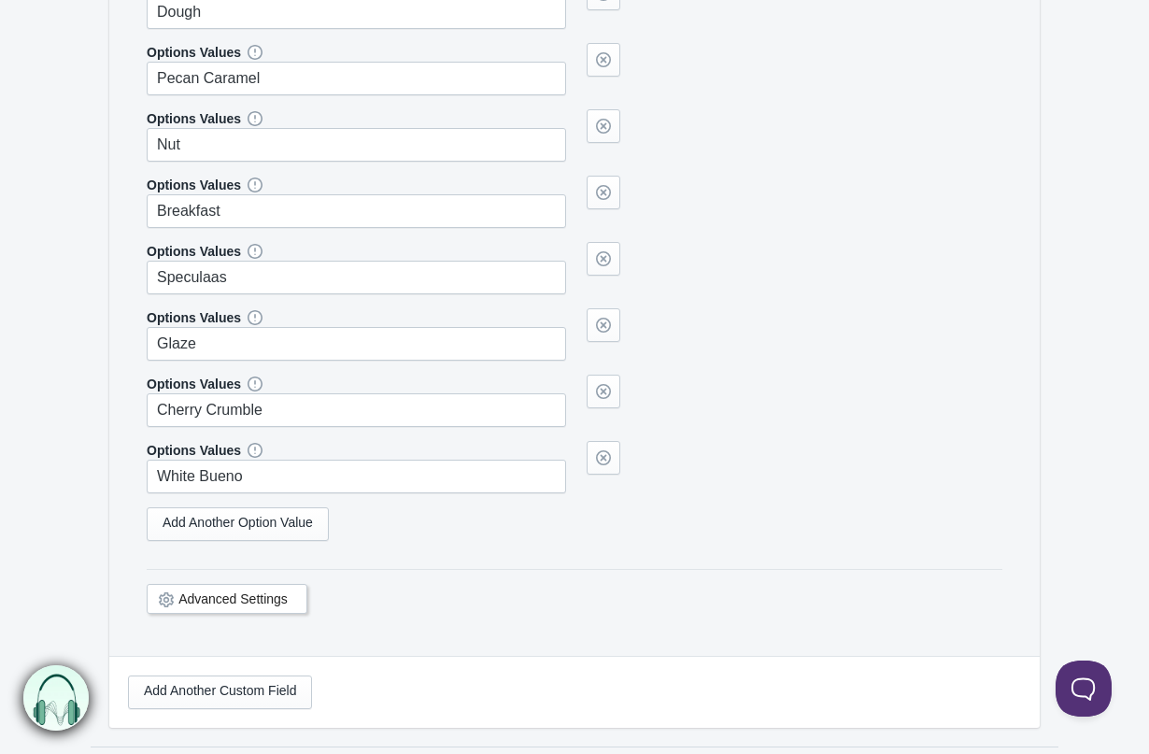
type input "Lemon Blueberry"
click at [270, 478] on input "White Bueno" at bounding box center [356, 477] width 419 height 34
paste input "Lemon Blueberry"
click at [263, 478] on input "White Lemon Blueberry" at bounding box center [356, 477] width 419 height 34
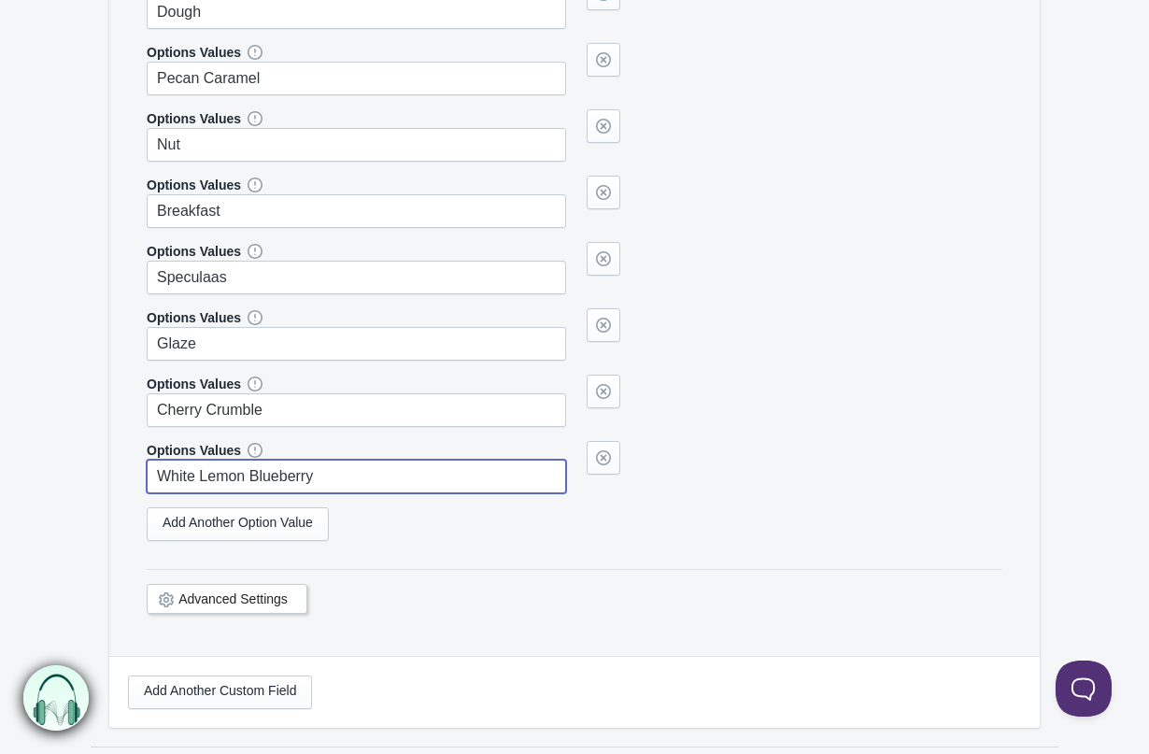
click at [263, 478] on input "White Lemon Blueberry" at bounding box center [356, 477] width 419 height 34
paste input "text"
type input "Lemon Blueberry"
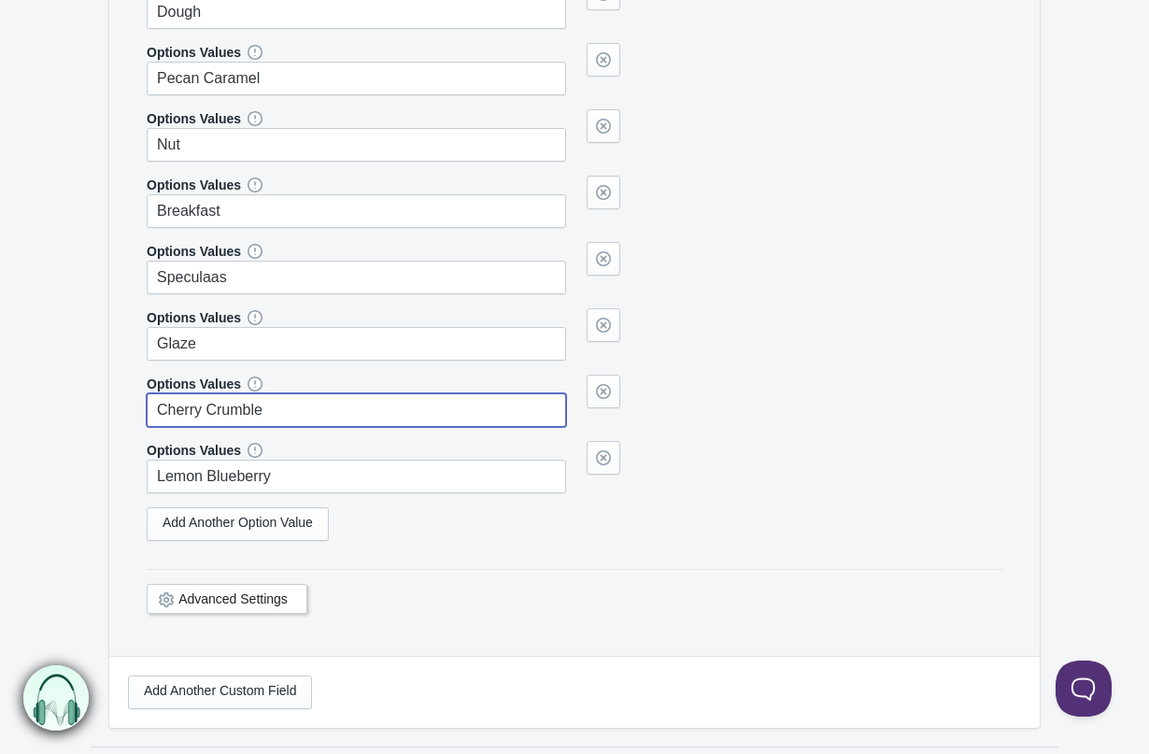
click at [259, 410] on input "Cherry Crumble" at bounding box center [356, 410] width 419 height 34
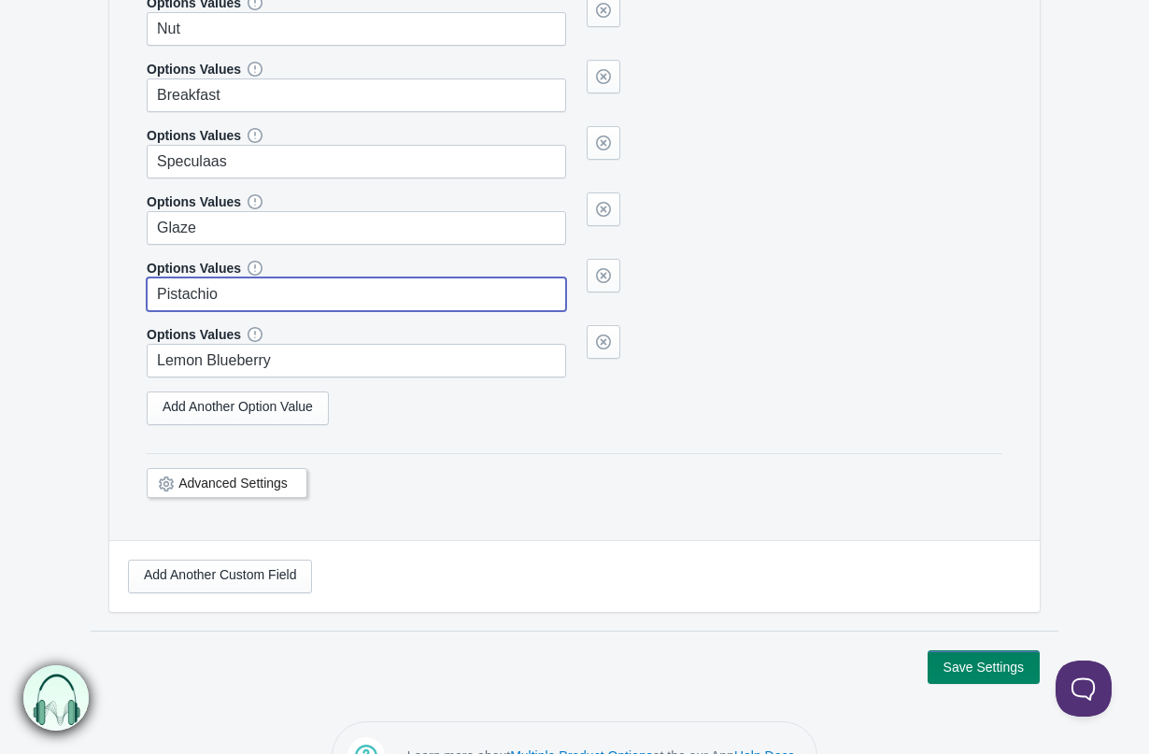
scroll to position [6650, 0]
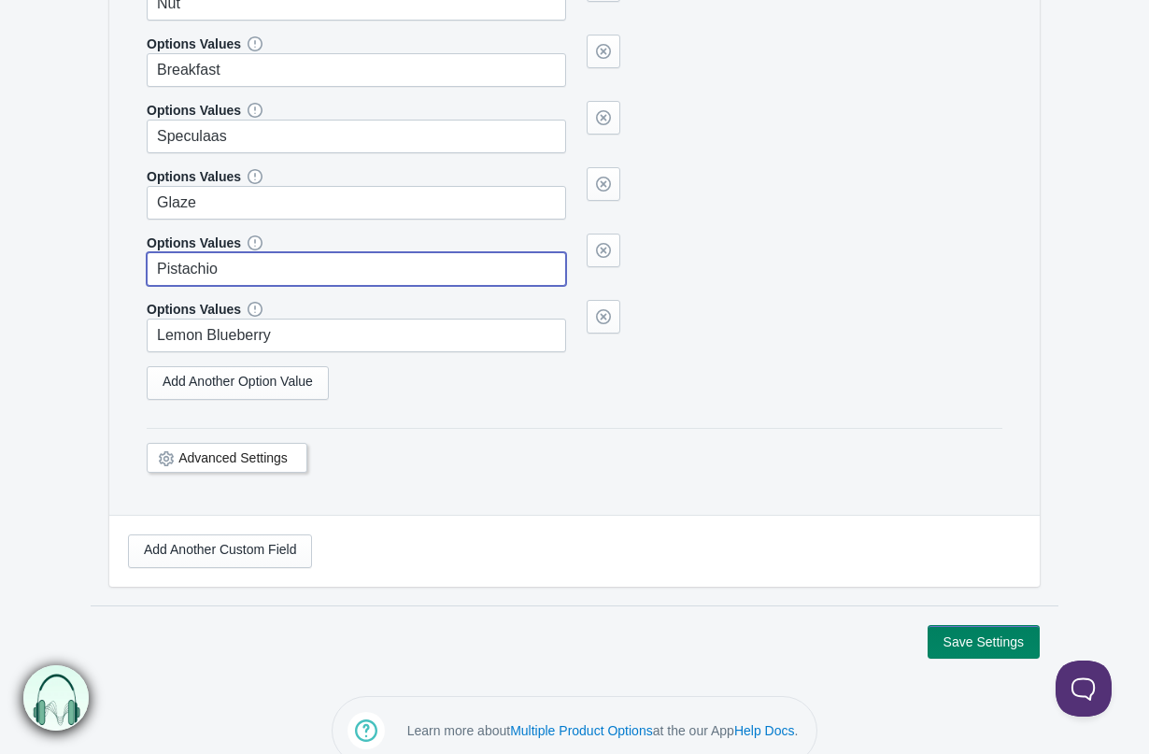
type input "Pistachio"
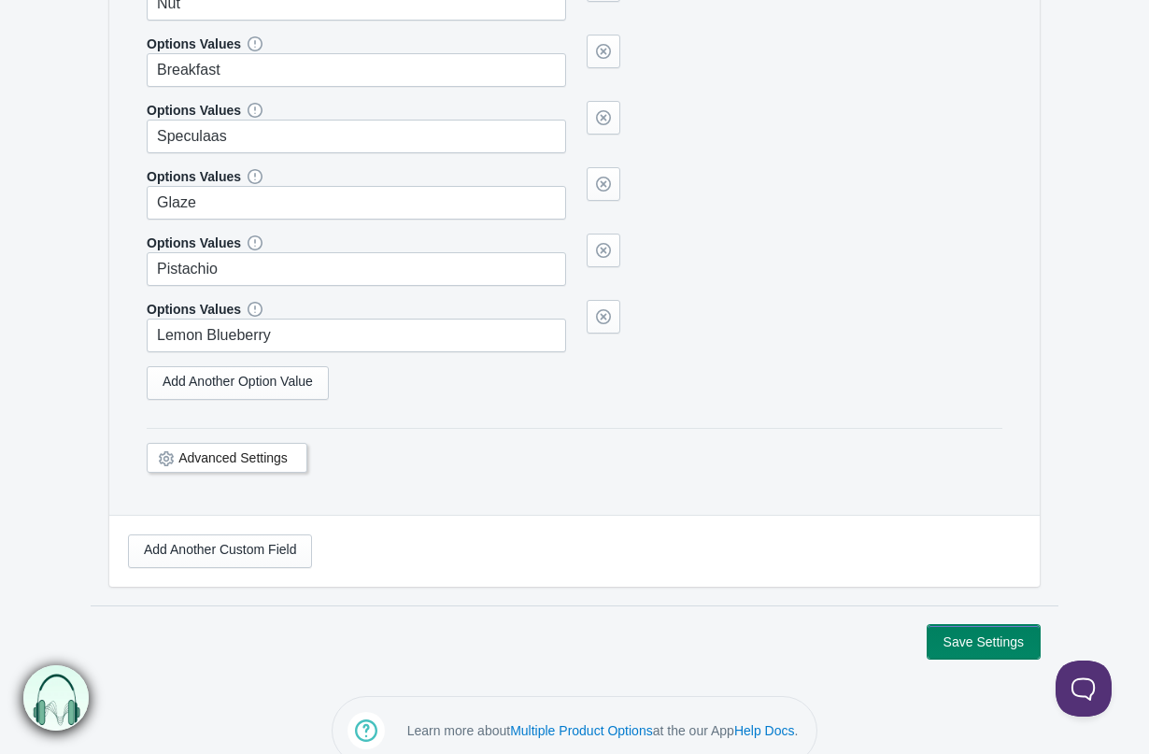
click at [1005, 638] on button "Save Settings" at bounding box center [984, 642] width 112 height 34
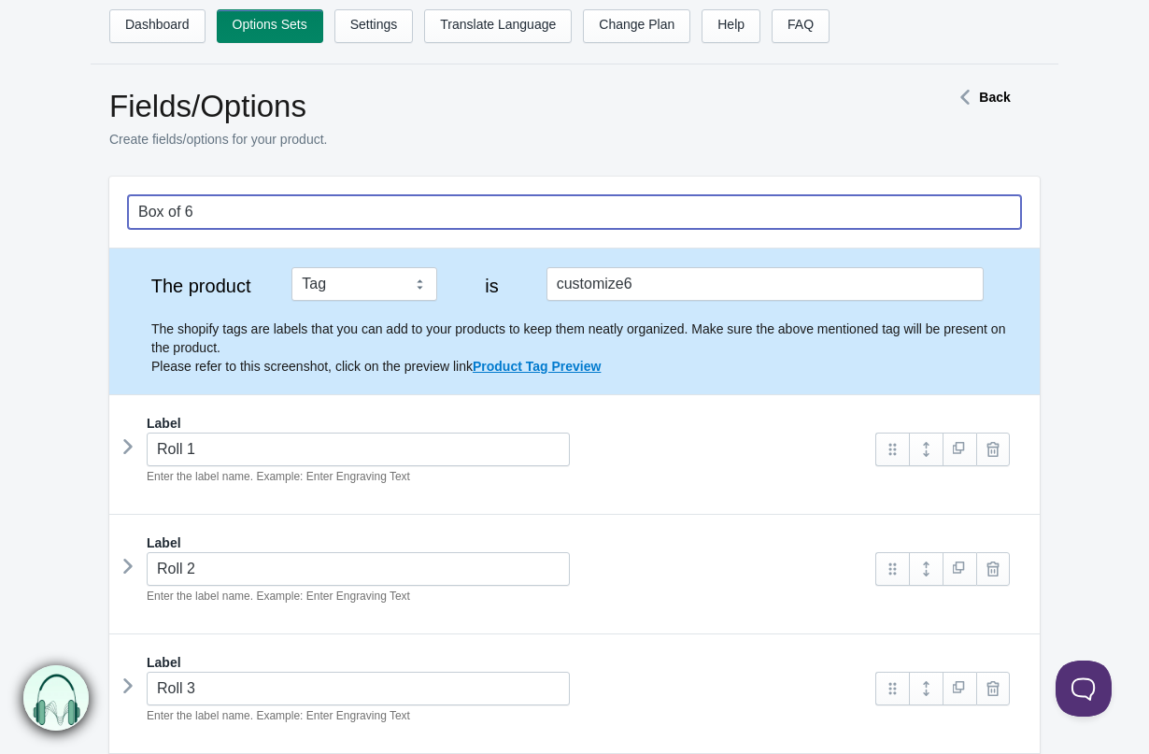
click at [286, 215] on input "Box of 6" at bounding box center [574, 212] width 893 height 34
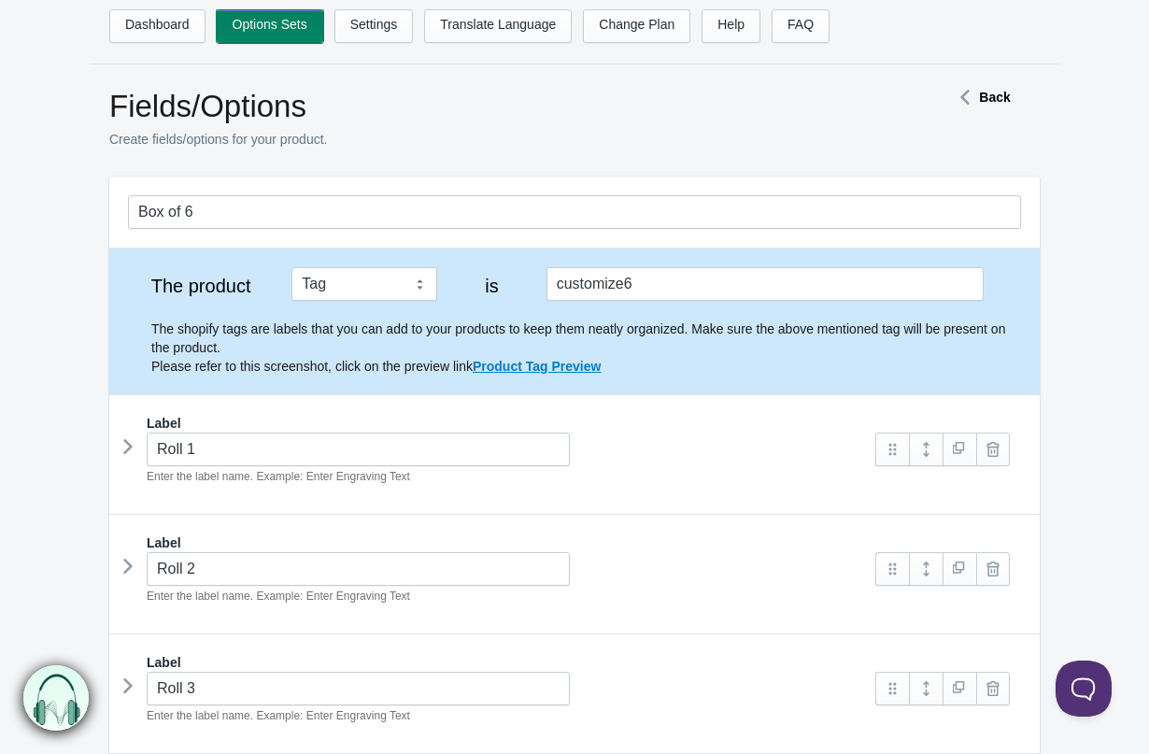
click at [258, 31] on link "Options Sets" at bounding box center [270, 26] width 106 height 34
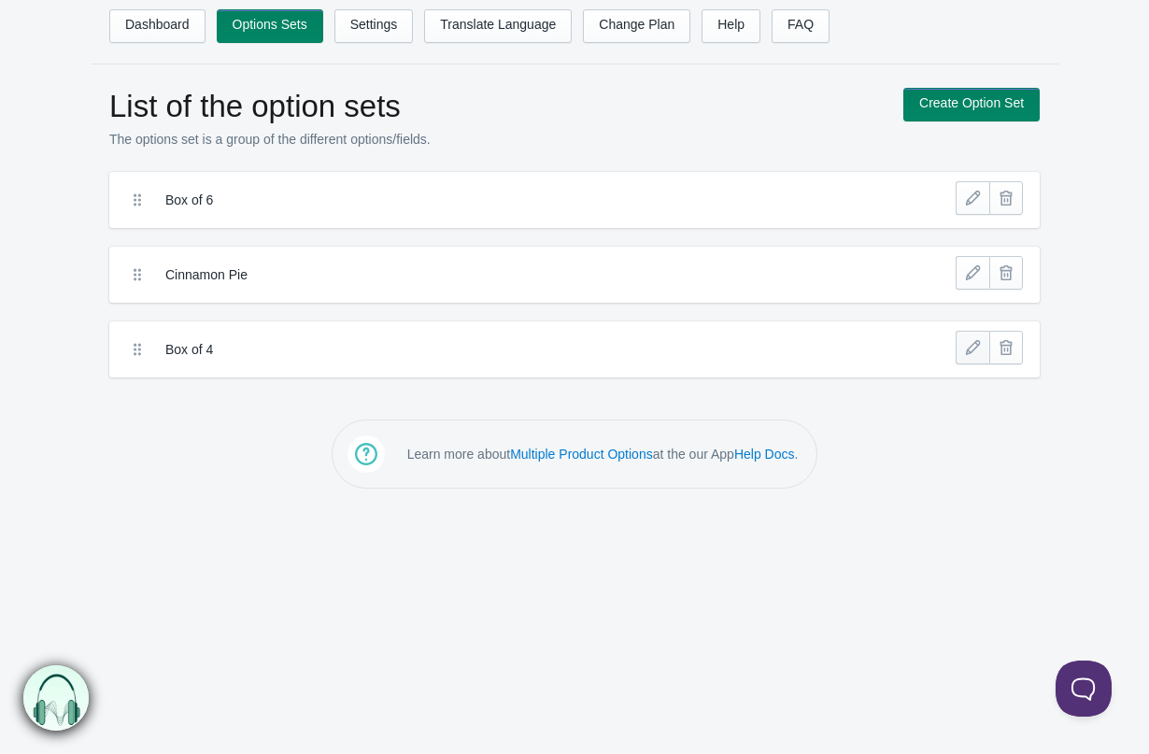
click at [970, 345] on link at bounding box center [973, 348] width 34 height 34
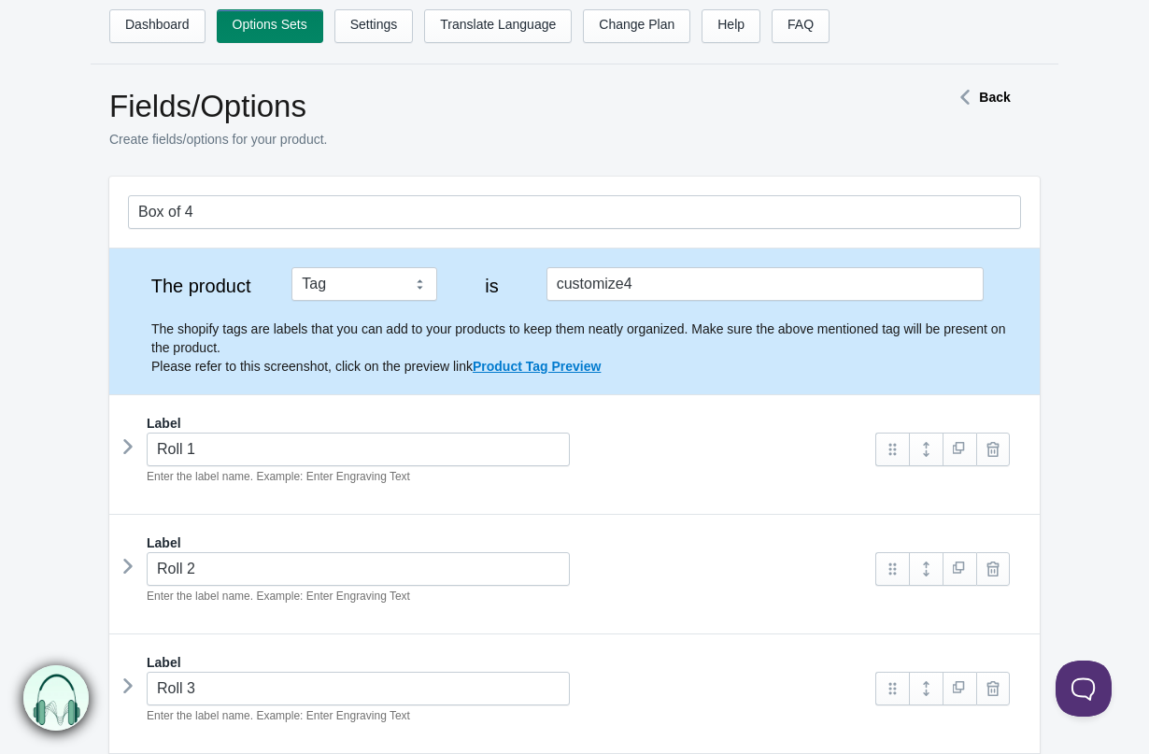
scroll to position [386, 0]
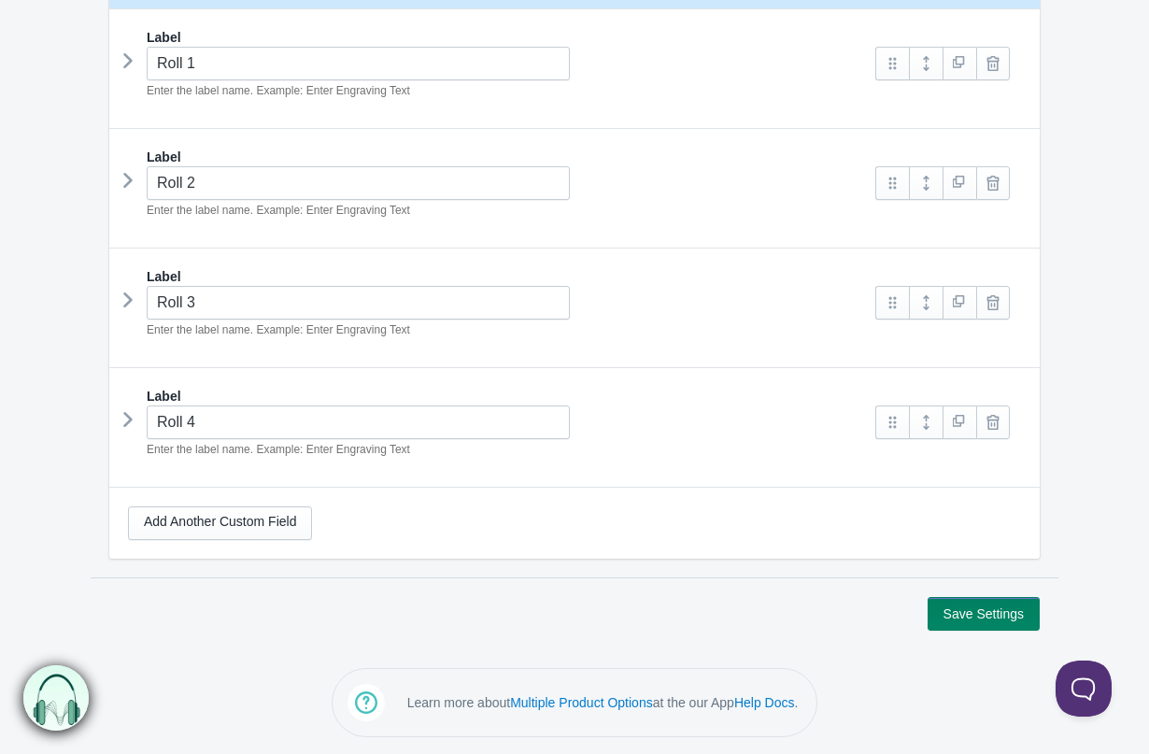
click at [128, 60] on icon at bounding box center [128, 61] width 0 height 28
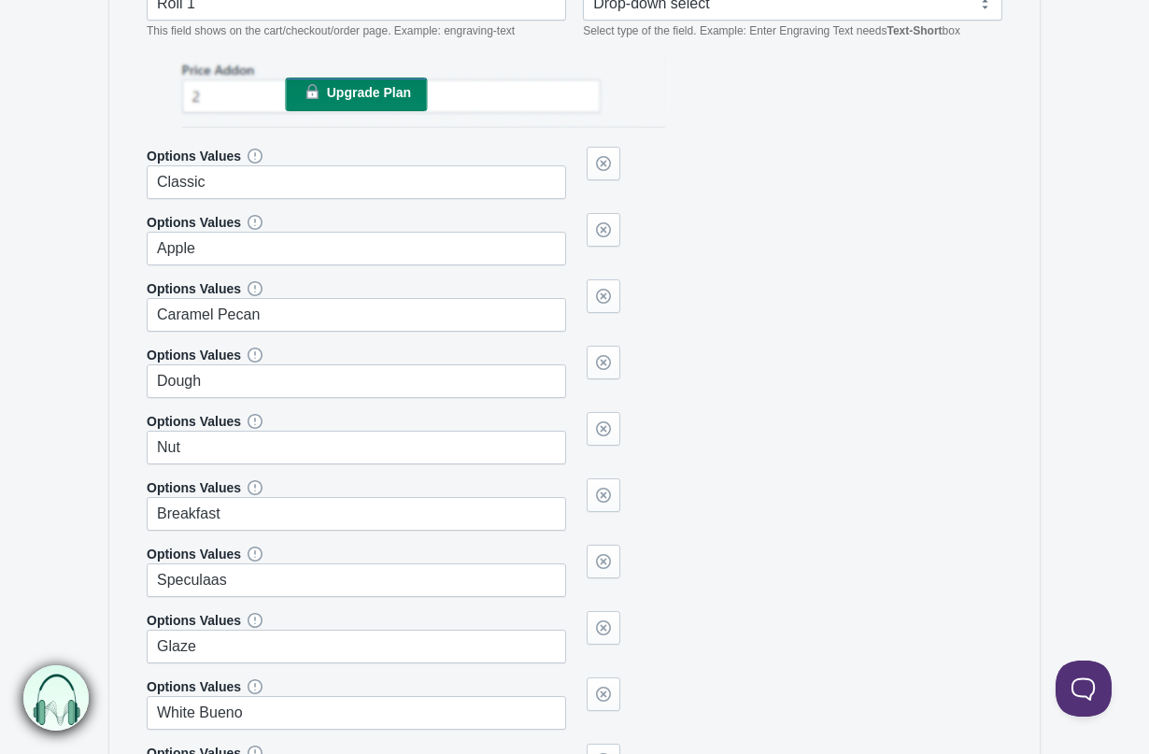
scroll to position [875, 0]
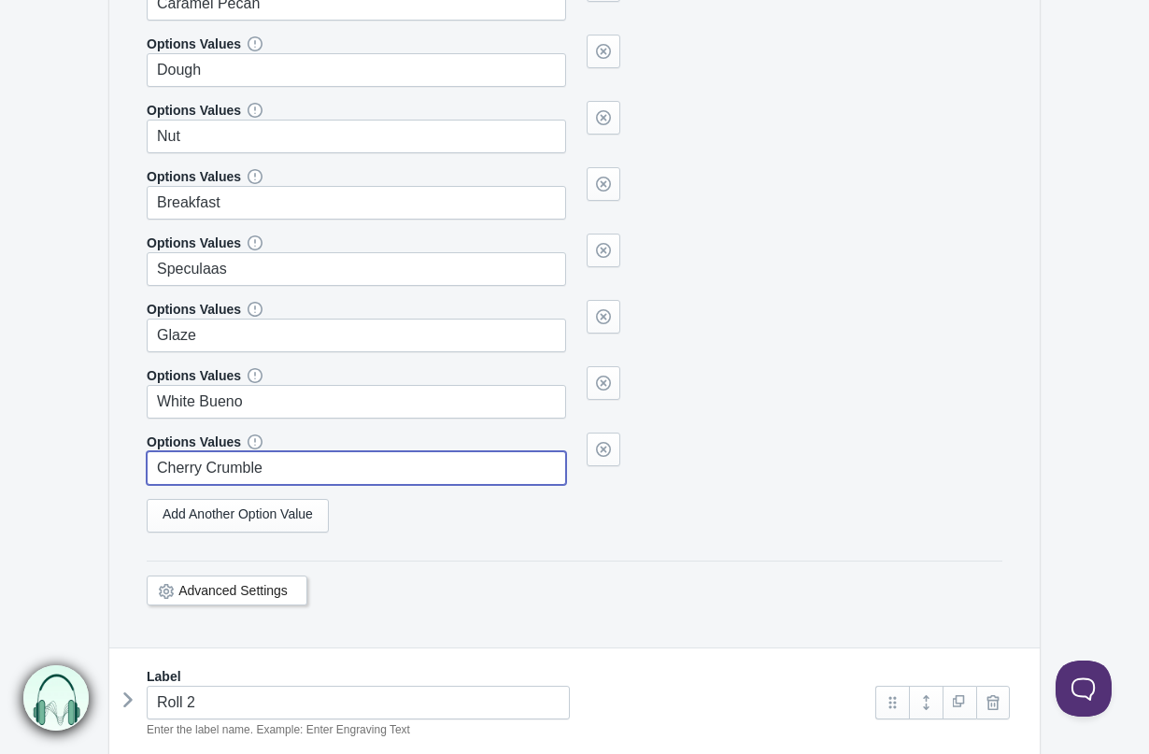
click at [208, 468] on input "Cherry Crumble" at bounding box center [356, 468] width 419 height 34
paste input "Lemon Blueberry"
type input "Lemon Blueberry"
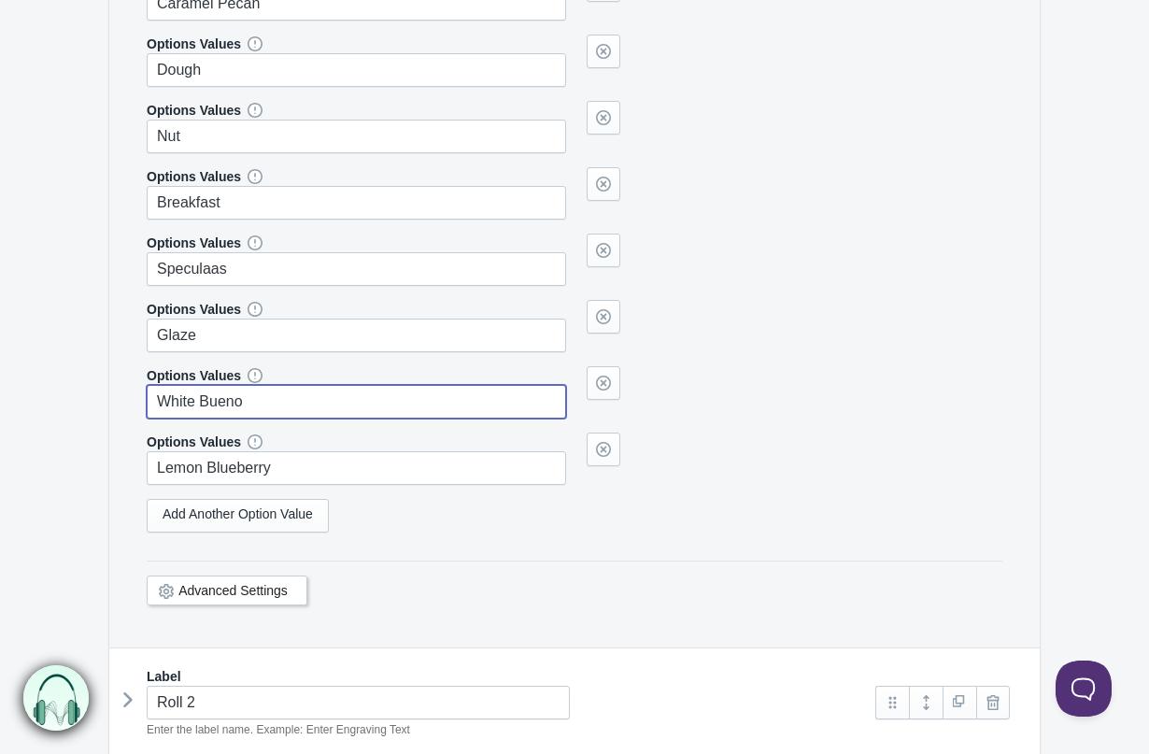
click at [215, 407] on input "White Bueno" at bounding box center [356, 402] width 419 height 34
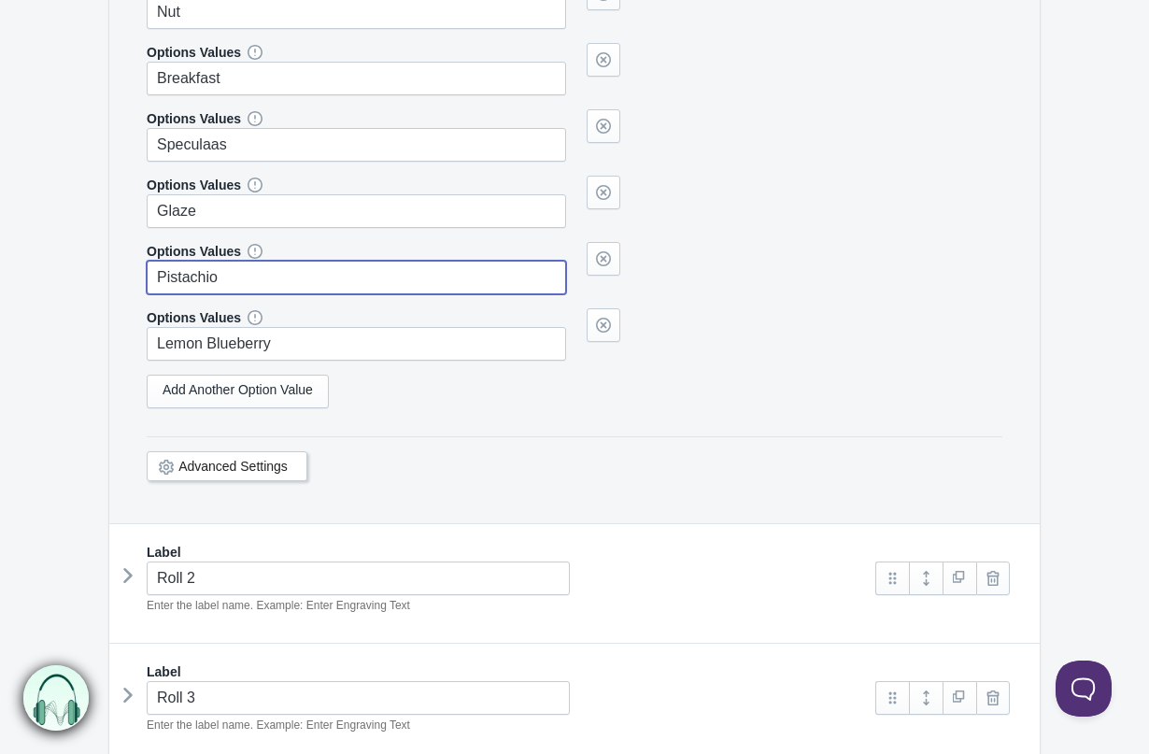
scroll to position [1015, 0]
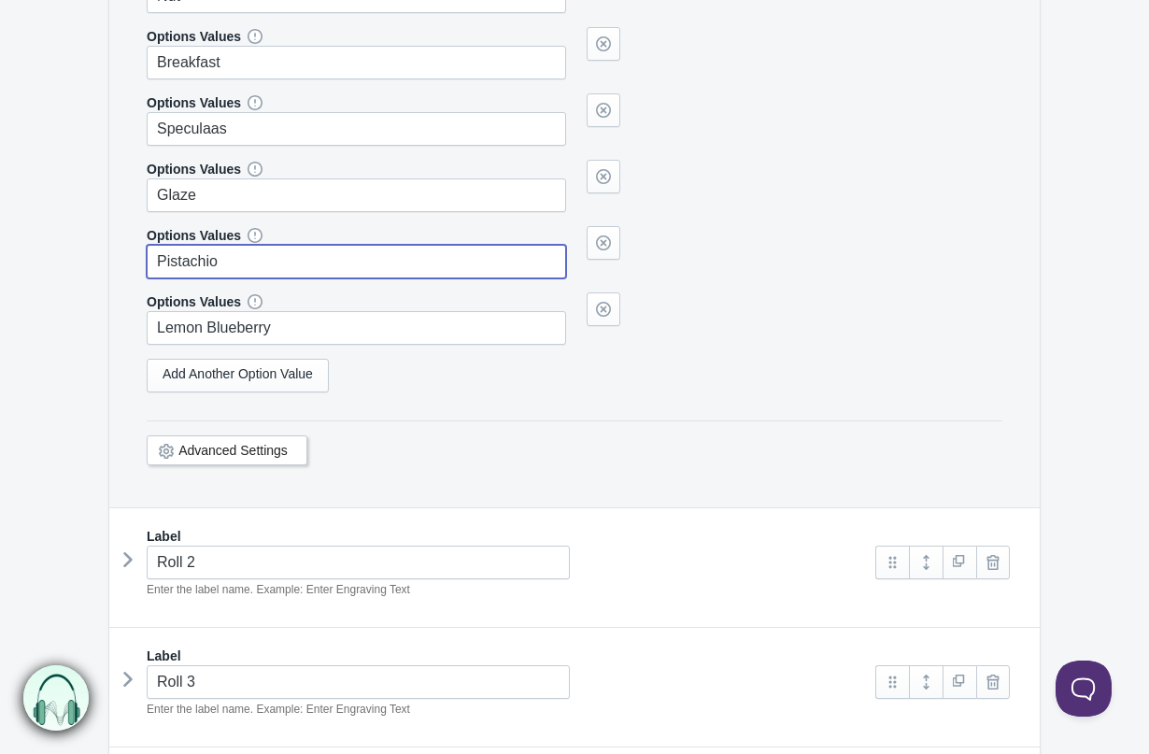
click at [128, 551] on icon at bounding box center [128, 560] width 0 height 28
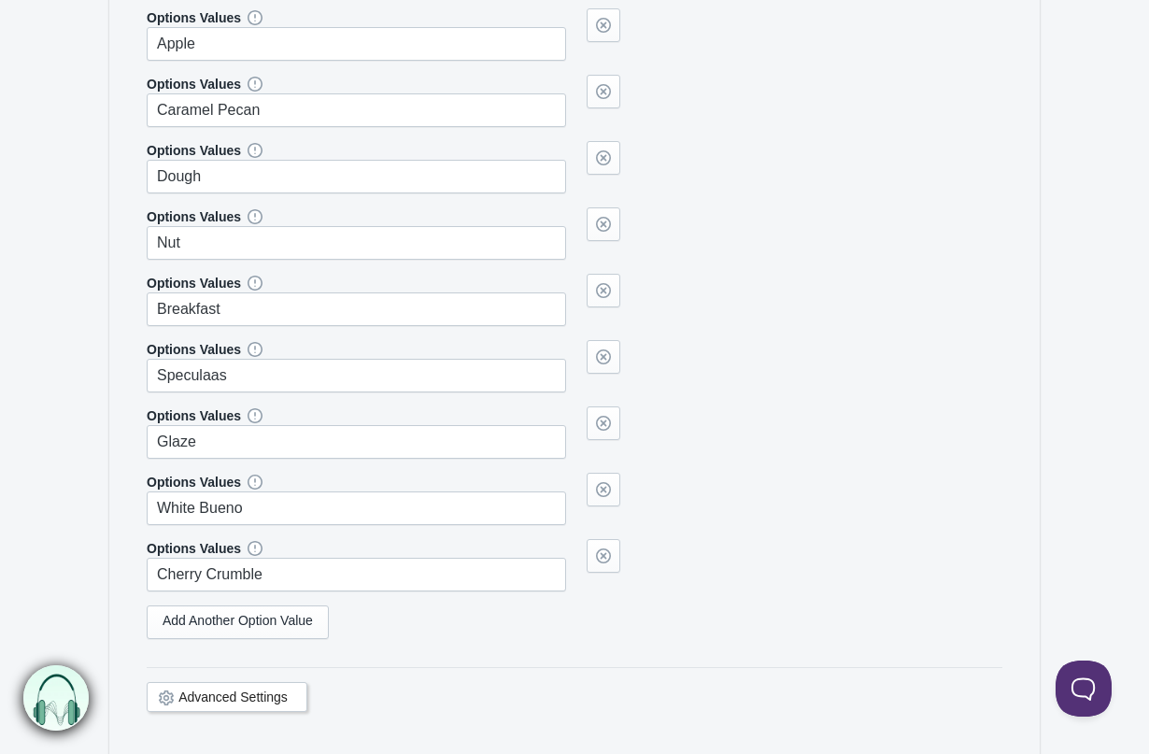
scroll to position [1917, 0]
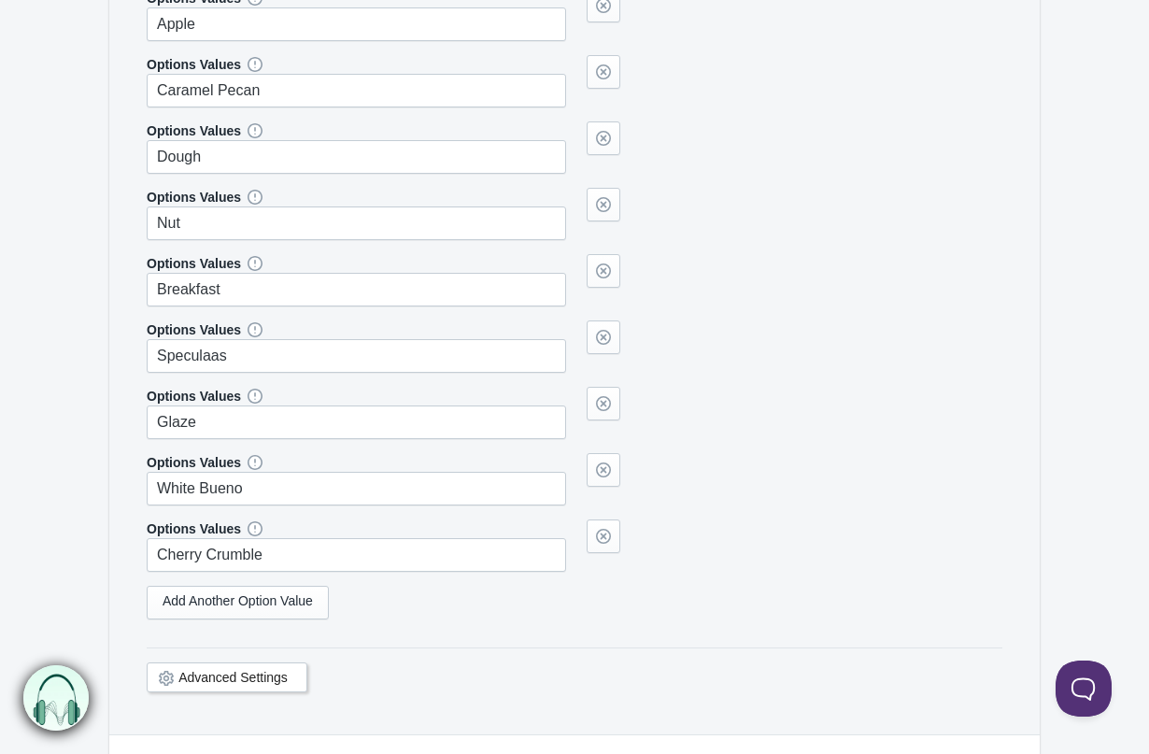
type input "Pistachio"
click at [242, 474] on input "White Bueno" at bounding box center [356, 489] width 419 height 34
paste input "Lemon Blueberry"
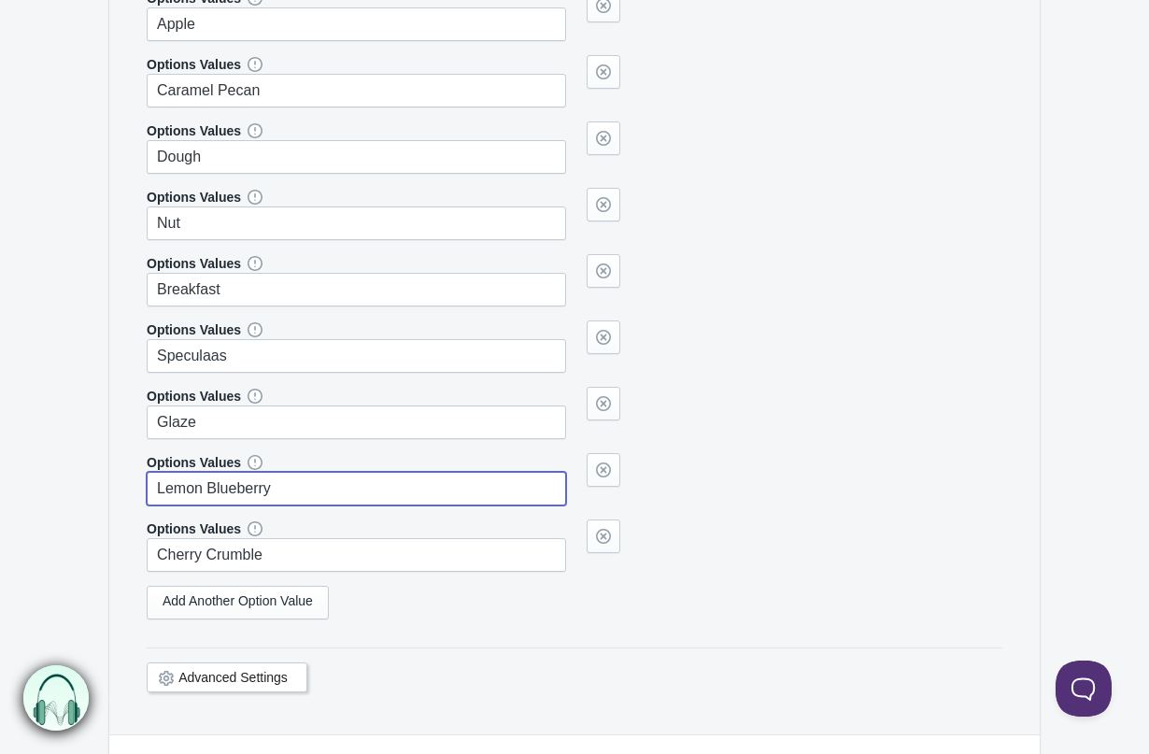
type input "Lemon Blueberry"
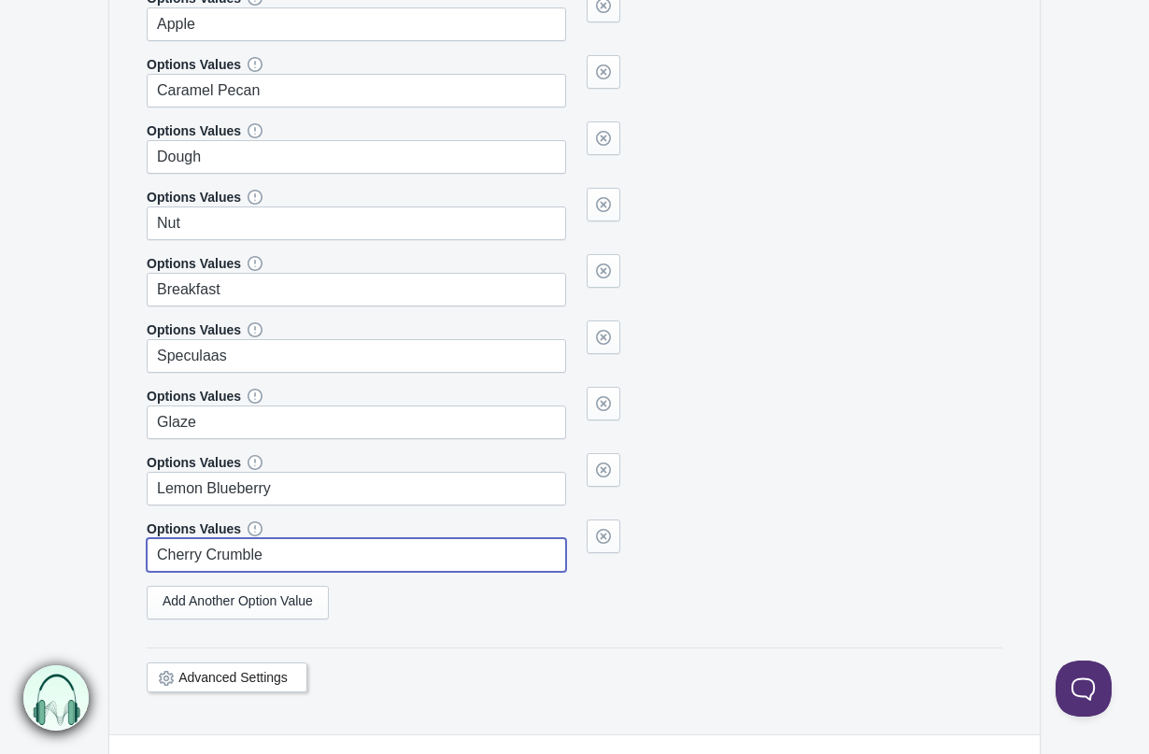
click at [243, 562] on input "Cherry Crumble" at bounding box center [356, 555] width 419 height 34
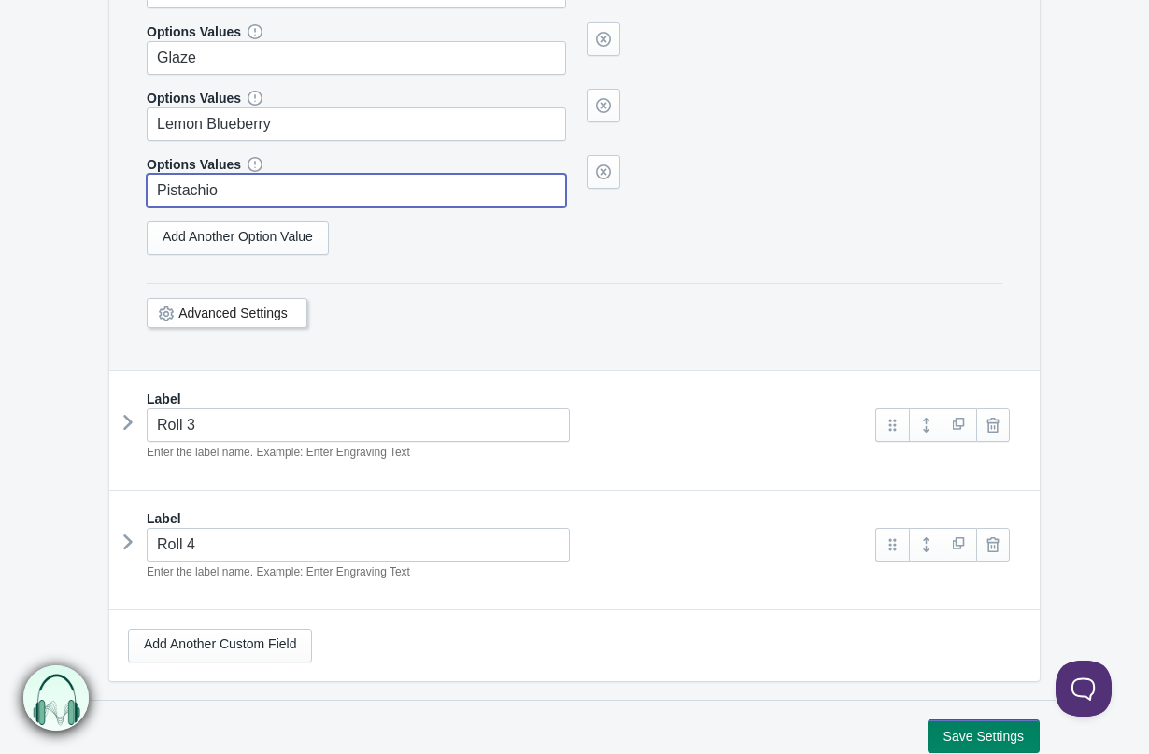
click at [128, 415] on icon at bounding box center [128, 422] width 0 height 28
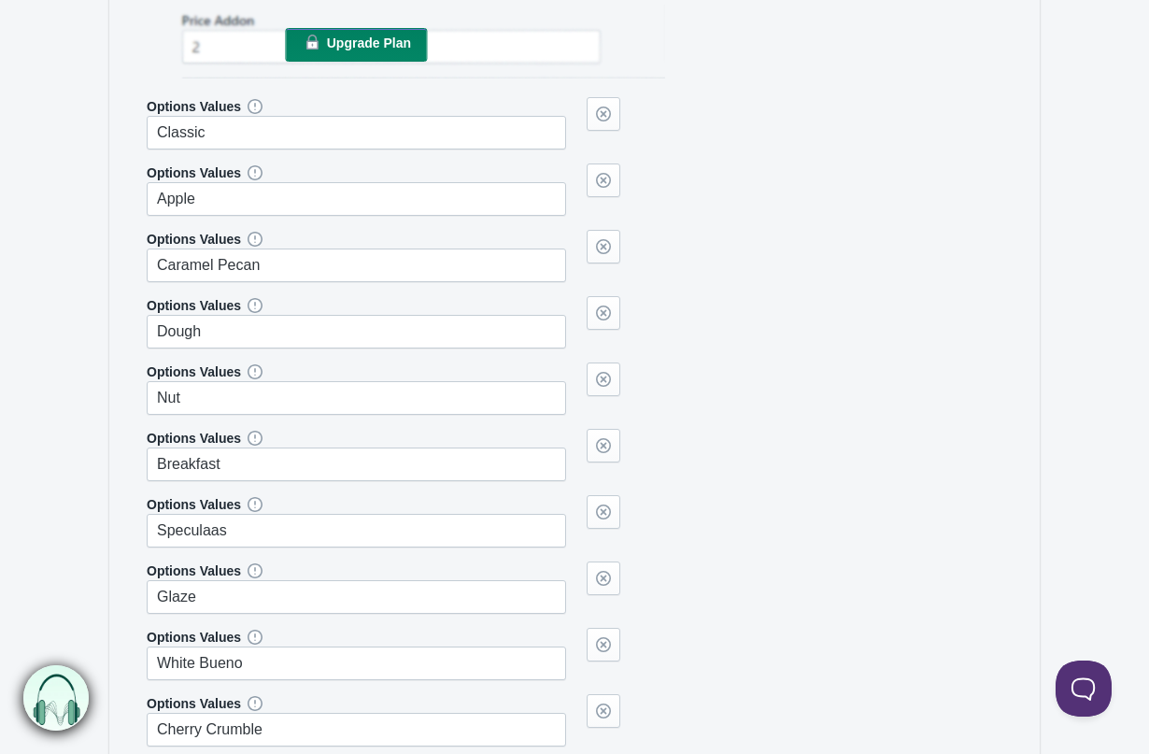
scroll to position [3061, 0]
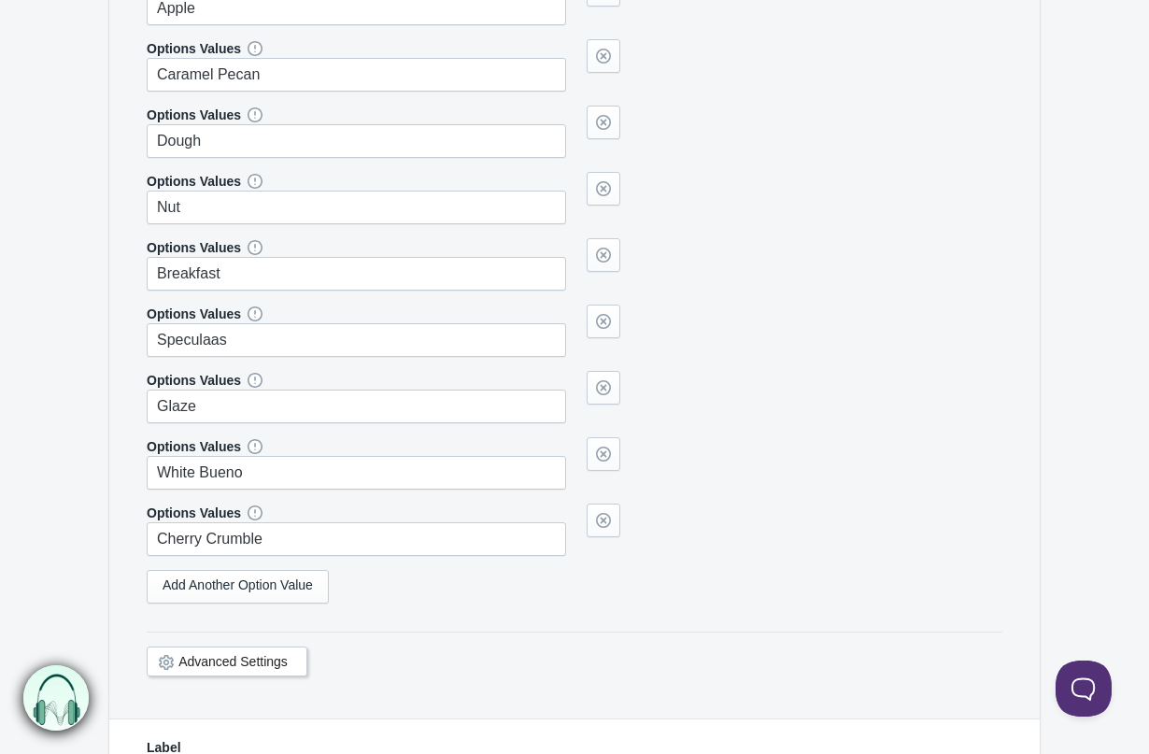
type input "Pistachio"
click at [238, 533] on input "Cherry Crumble" at bounding box center [356, 539] width 419 height 34
paste input "Lemon Blueberry"
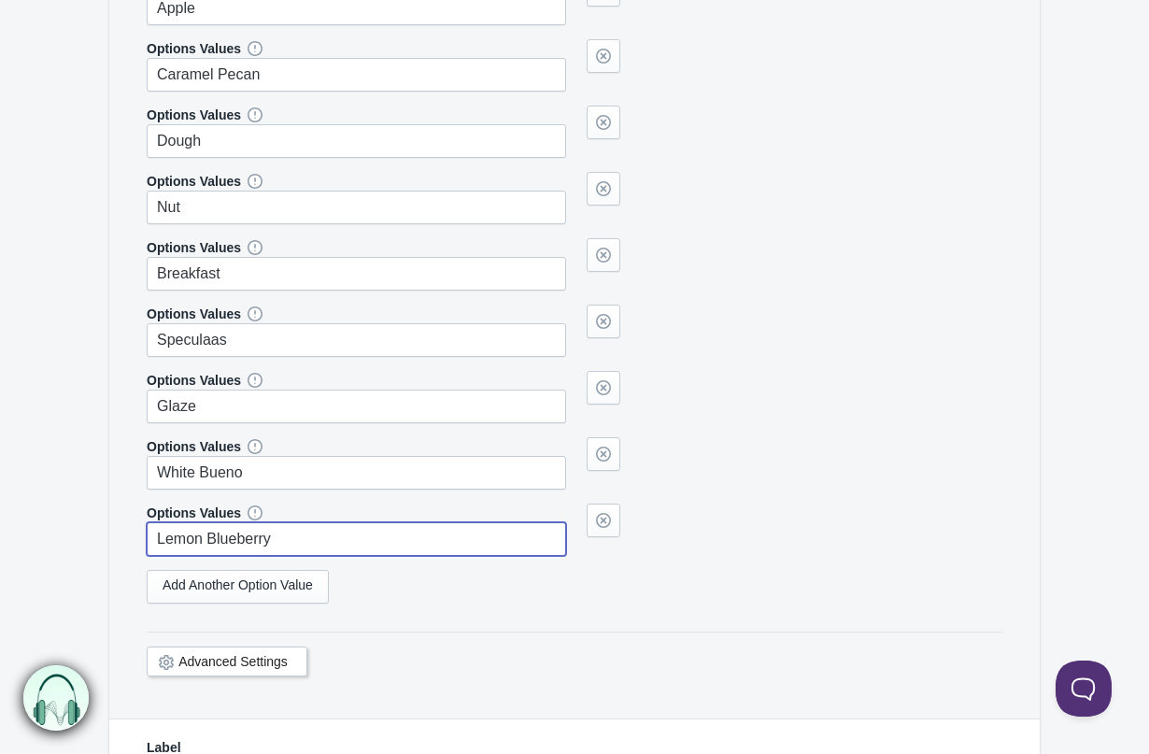
type input "Lemon Blueberry"
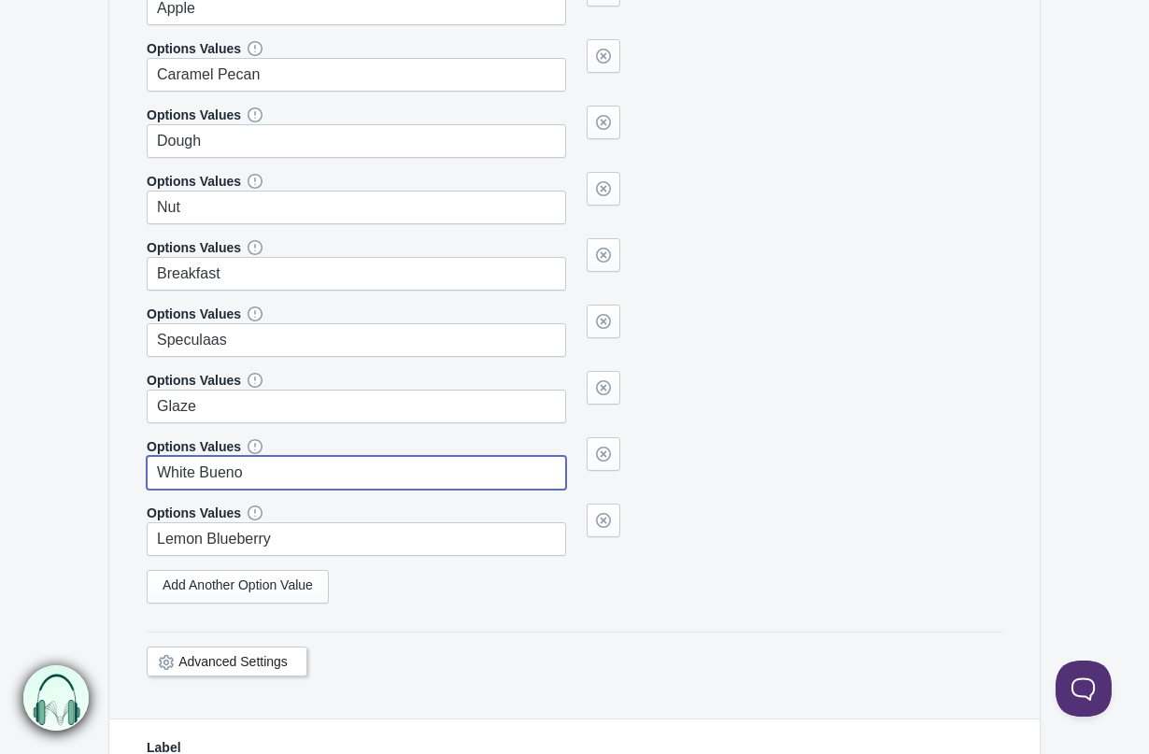
click at [255, 481] on input "White Bueno" at bounding box center [356, 473] width 419 height 34
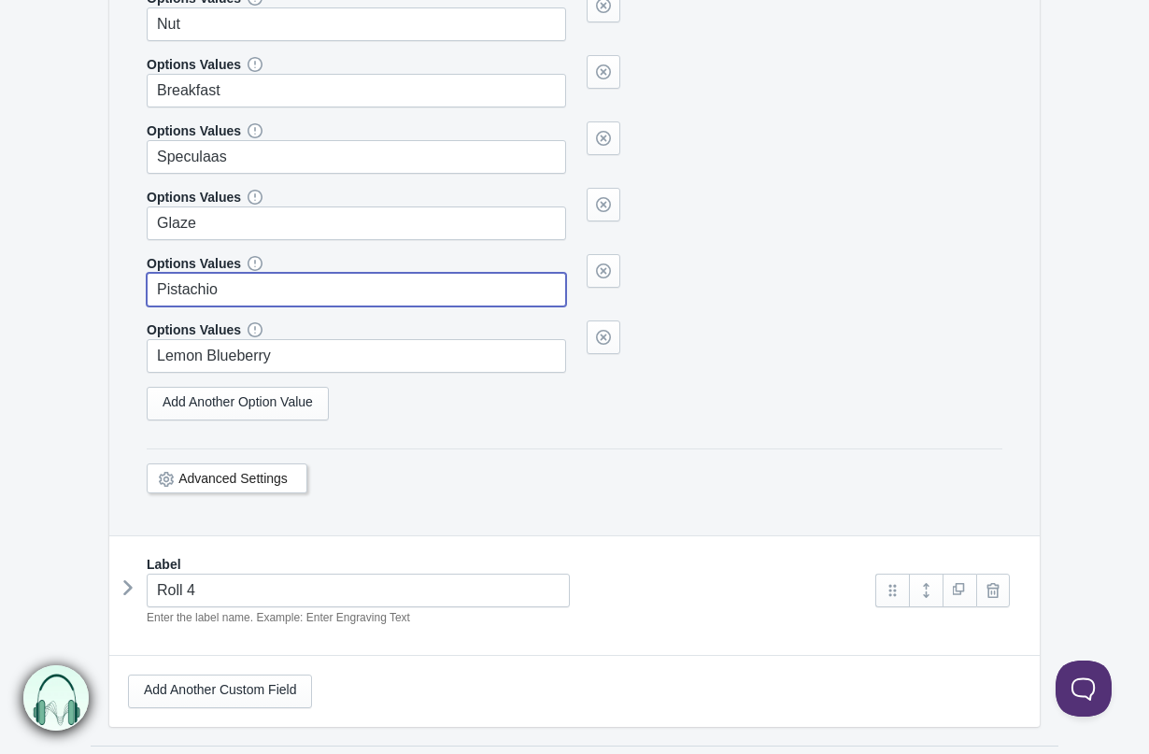
scroll to position [3260, 0]
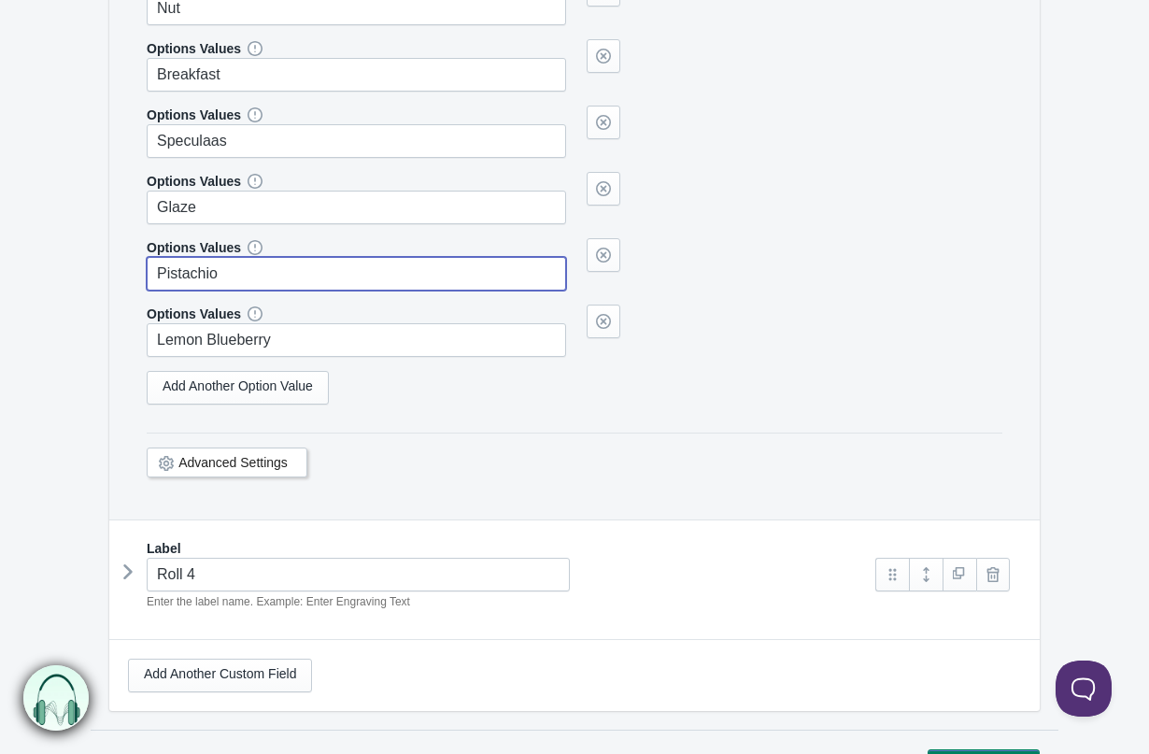
click at [128, 574] on icon at bounding box center [128, 572] width 0 height 28
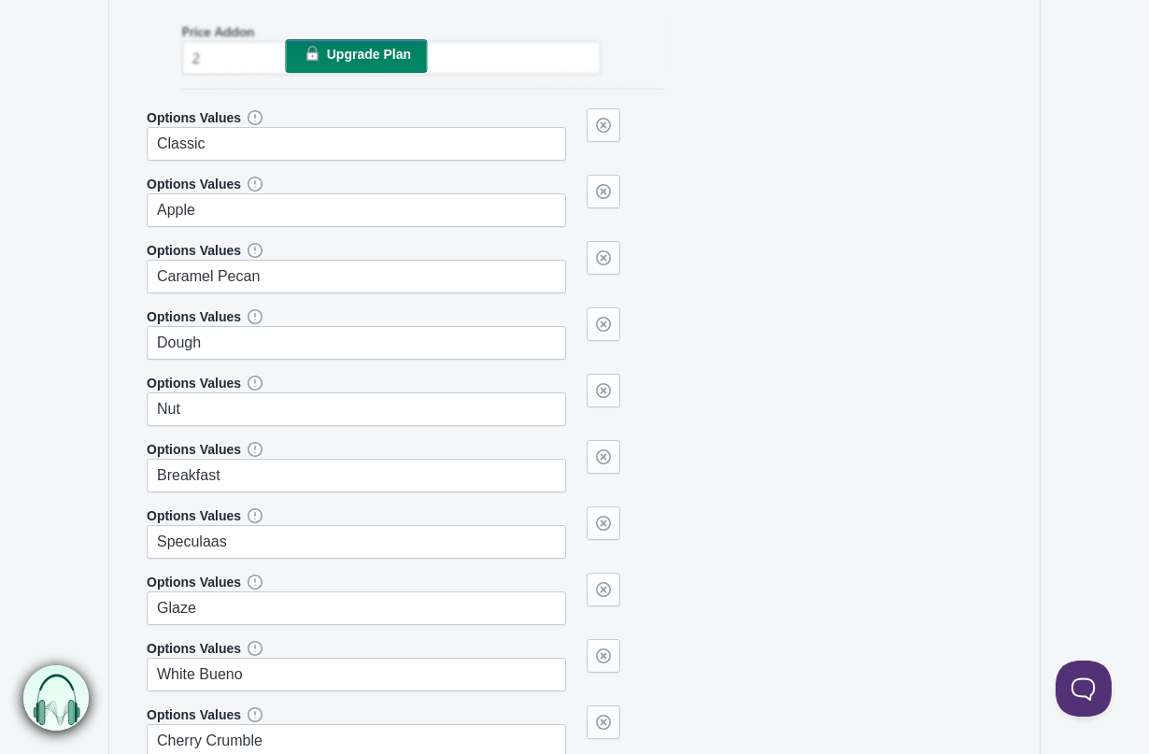
scroll to position [4343, 0]
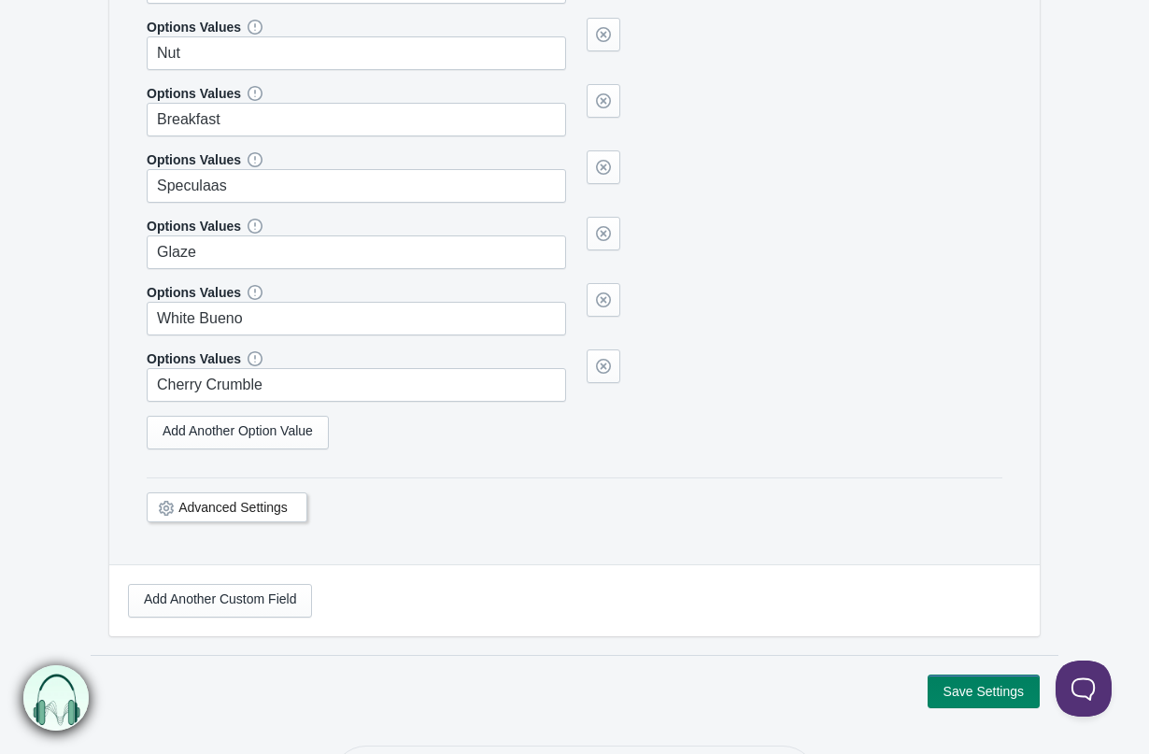
type input "Pistachio"
click at [271, 379] on input "Cherry Crumble" at bounding box center [356, 385] width 419 height 34
paste input "Lemon Blueberry"
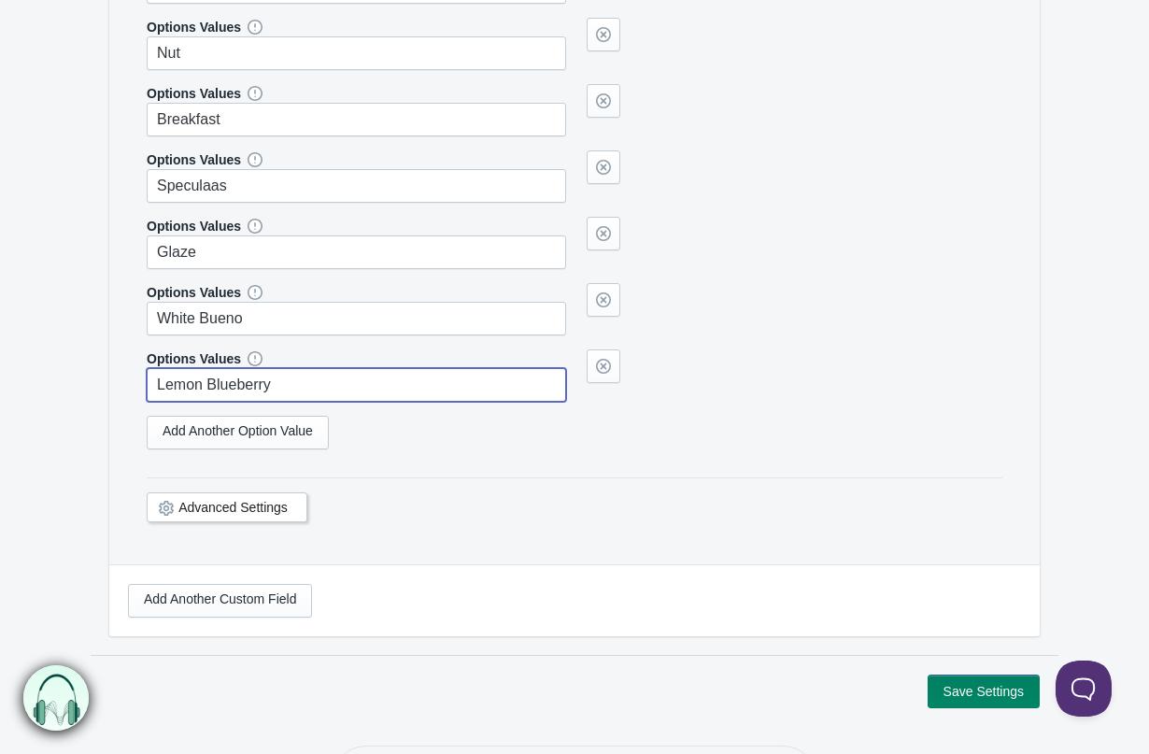
type input "Lemon Blueberry"
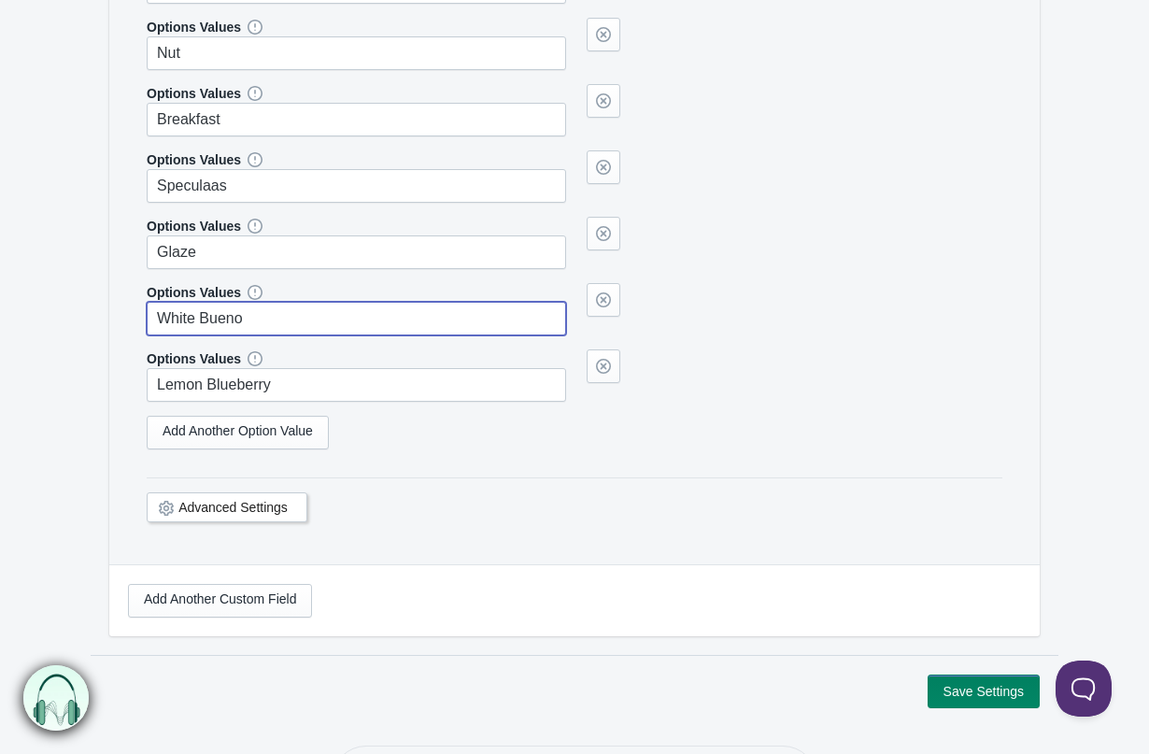
click at [267, 328] on input "White Bueno" at bounding box center [356, 319] width 419 height 34
type input "Pistacio"
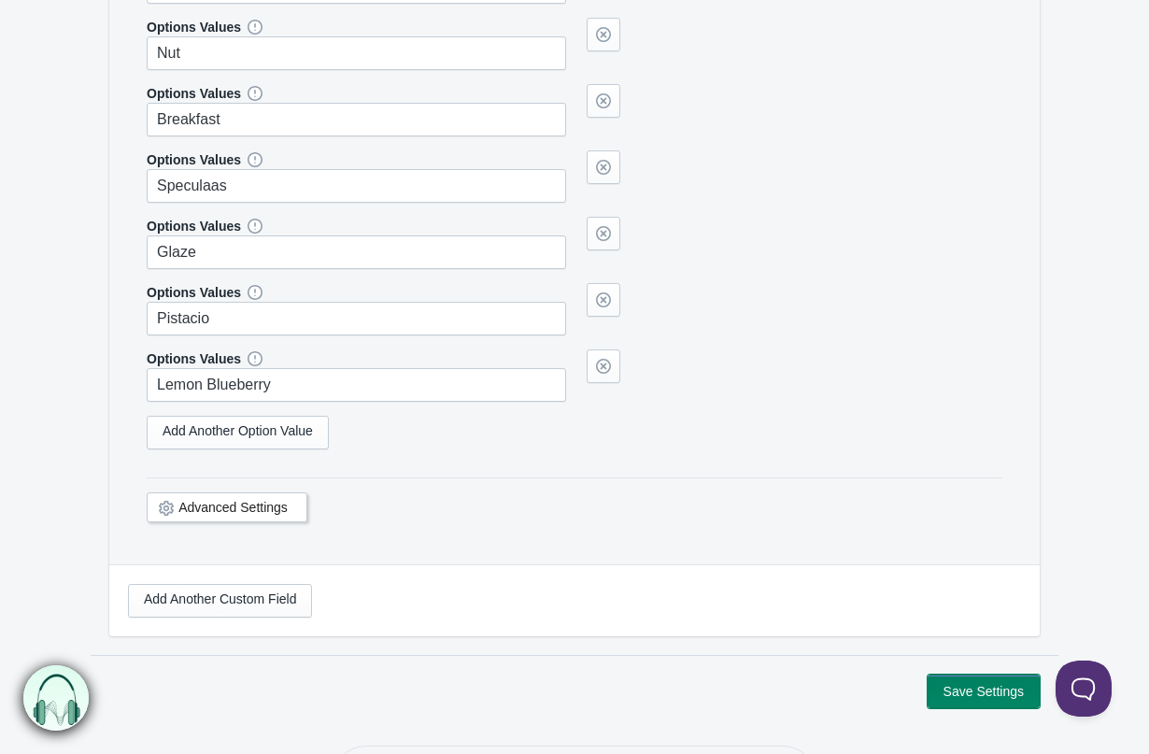
click at [983, 683] on button "Save Settings" at bounding box center [984, 691] width 112 height 34
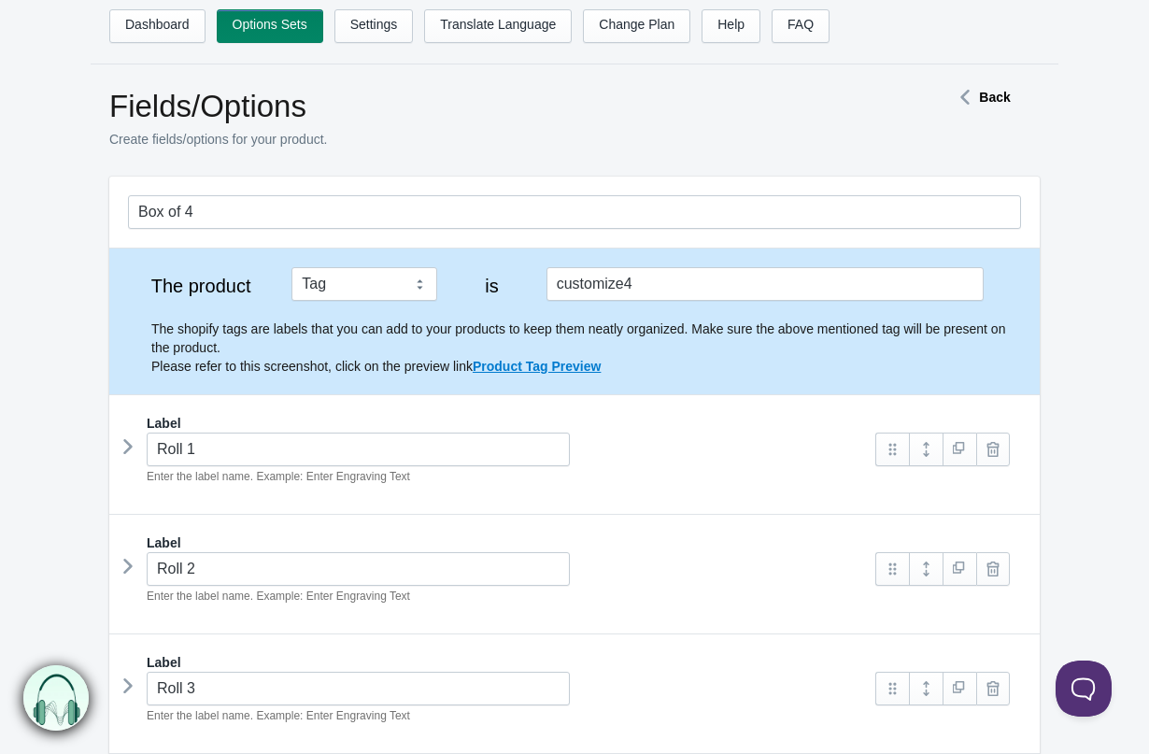
click at [128, 449] on icon at bounding box center [128, 446] width 0 height 28
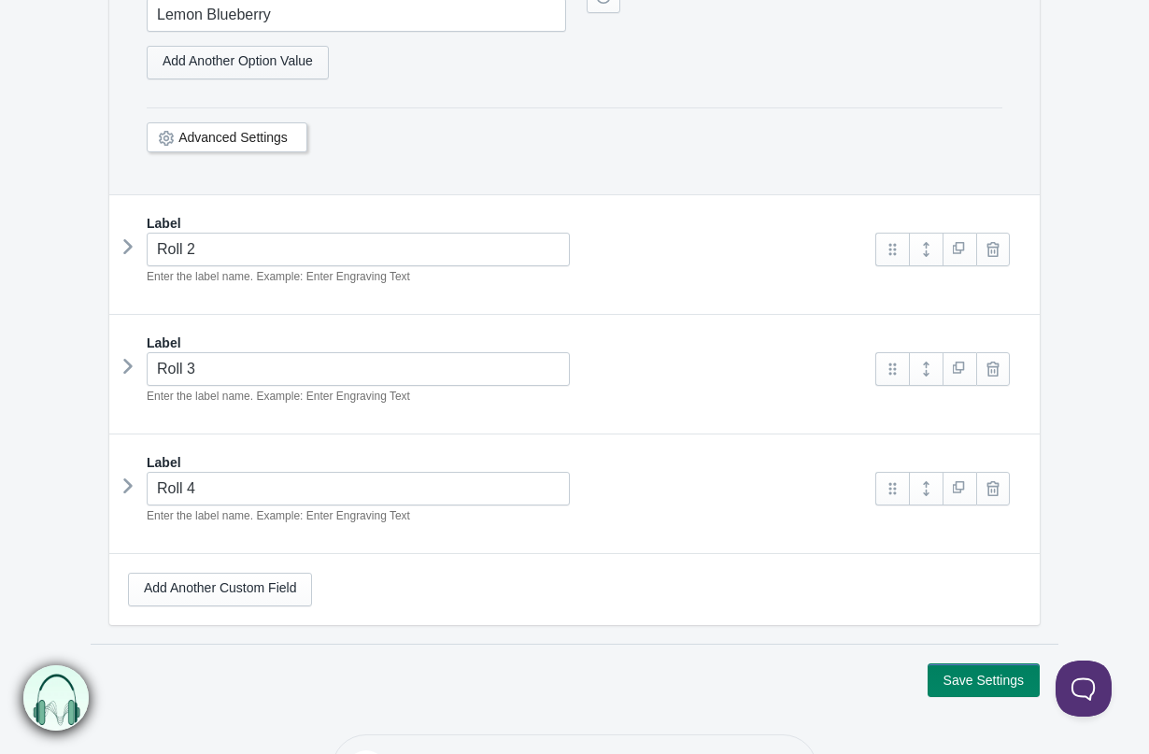
scroll to position [1394, 0]
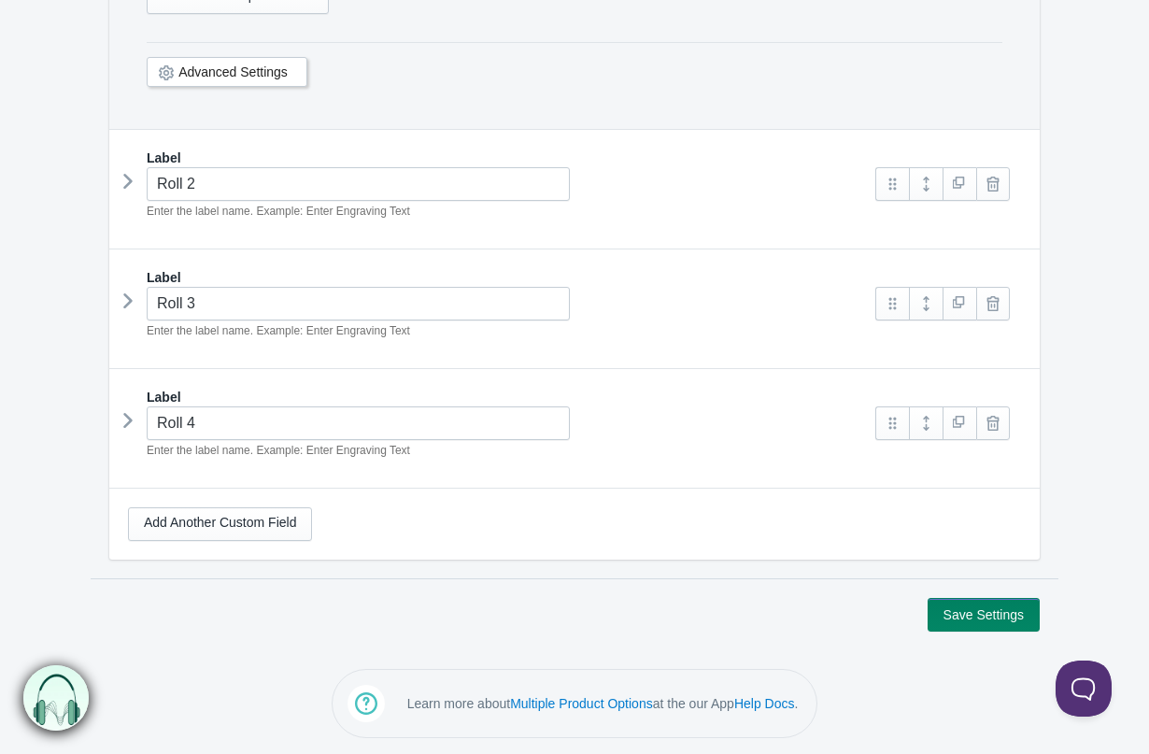
click at [128, 428] on icon at bounding box center [128, 420] width 0 height 28
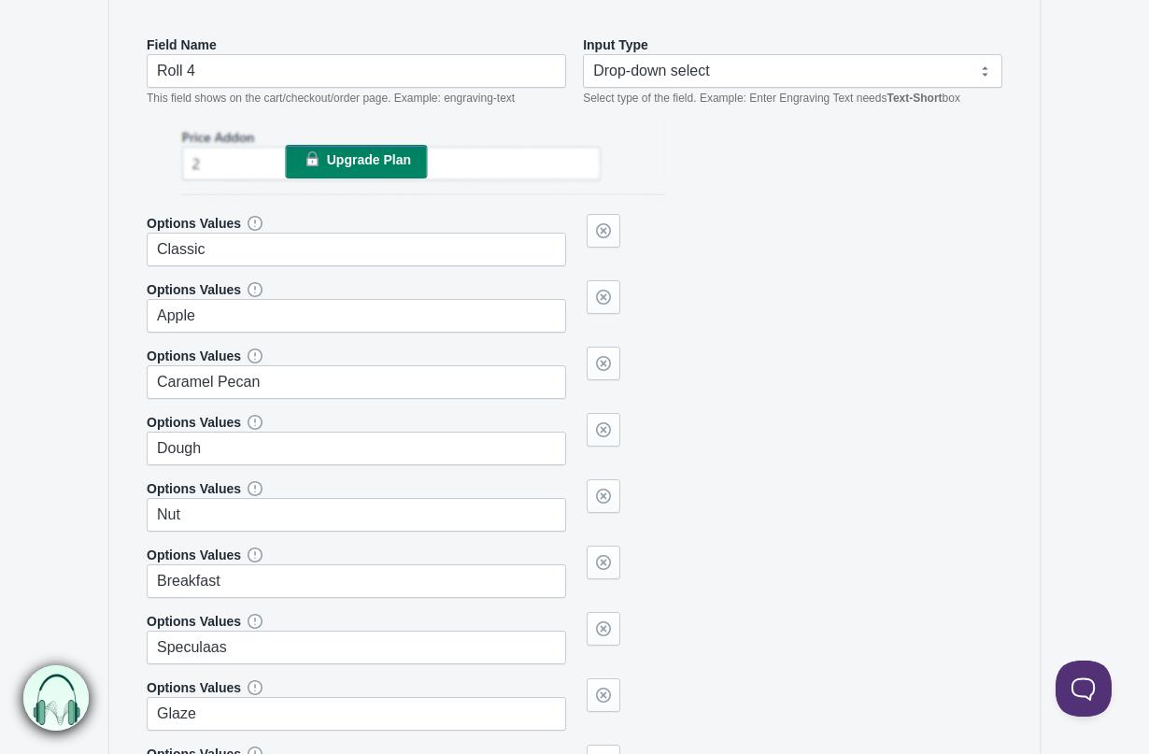
scroll to position [2402, 0]
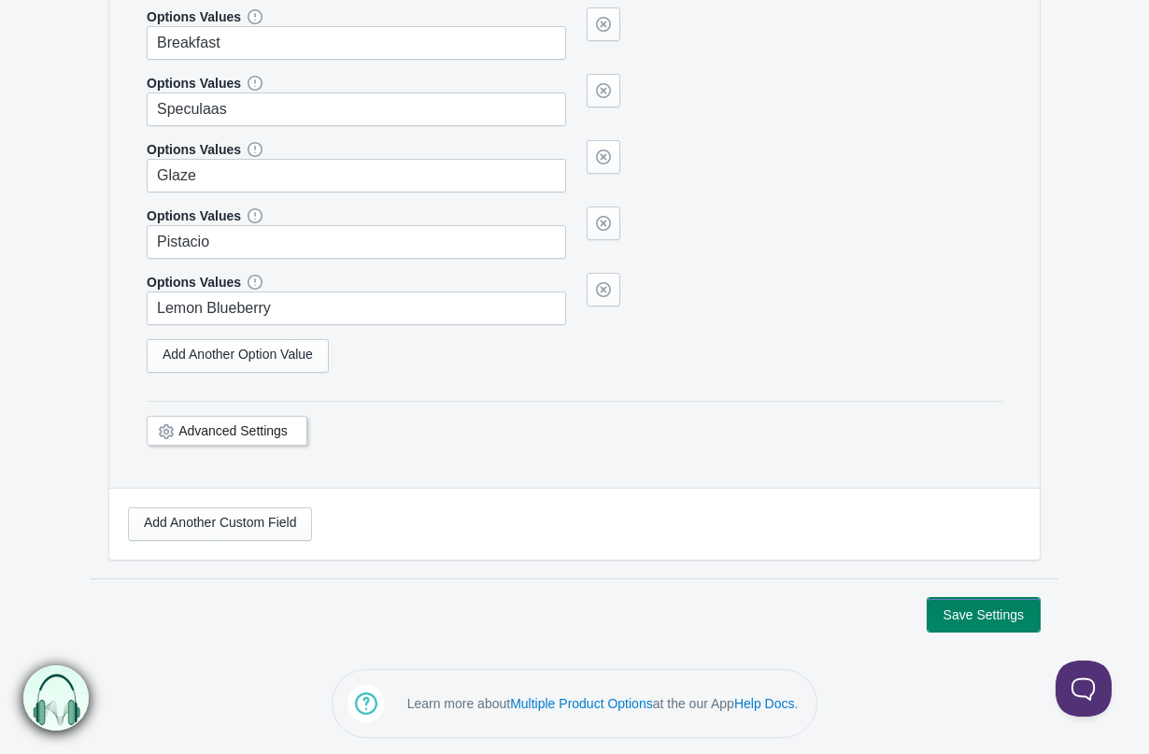
click at [977, 605] on button "Save Settings" at bounding box center [984, 615] width 112 height 34
